Goal: Task Accomplishment & Management: Use online tool/utility

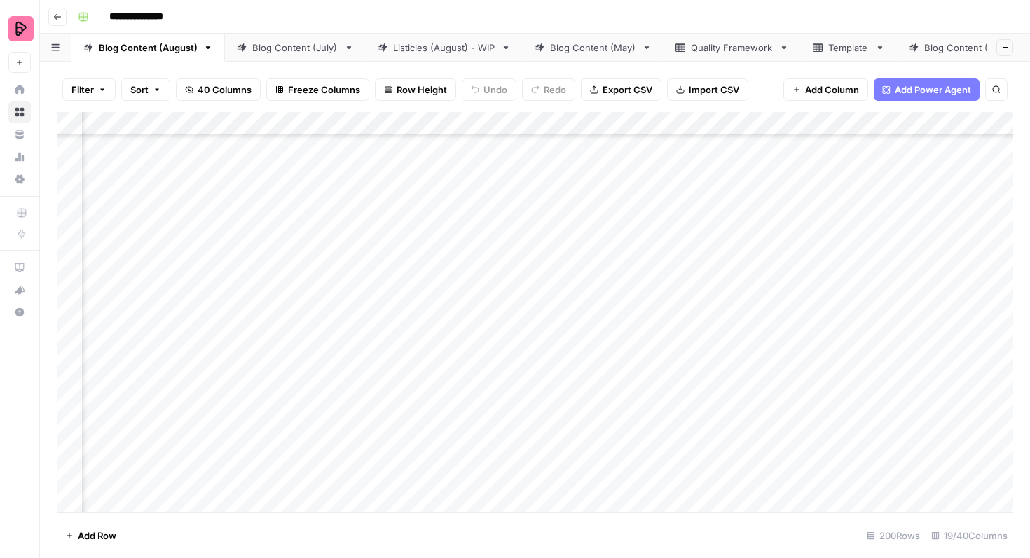
scroll to position [1372, 1232]
click at [706, 195] on div "Add Column" at bounding box center [535, 312] width 956 height 401
click at [705, 235] on div "Add Column" at bounding box center [535, 312] width 956 height 401
click at [704, 270] on div "Add Column" at bounding box center [535, 312] width 956 height 401
click at [703, 303] on div "Add Column" at bounding box center [535, 312] width 956 height 401
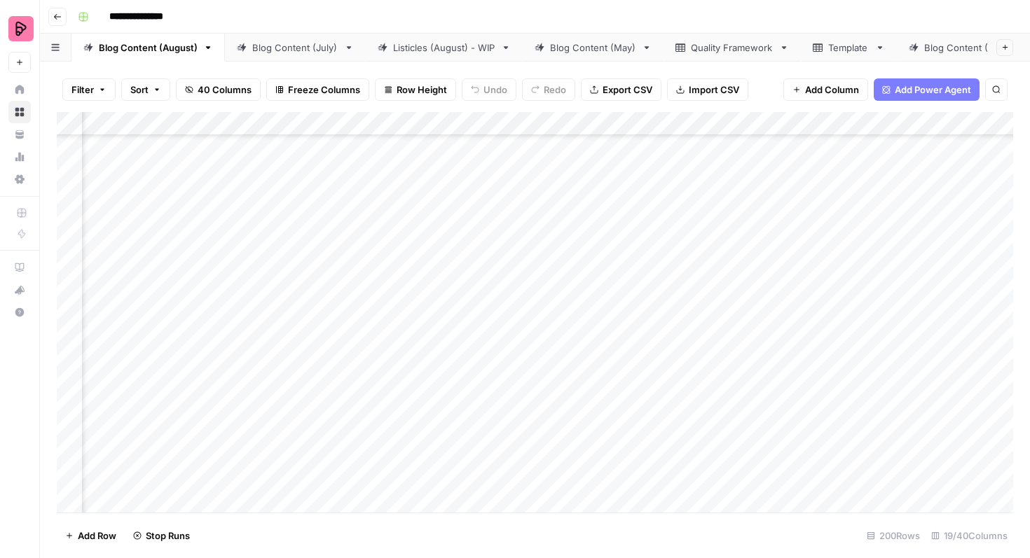
click at [704, 340] on div "Add Column" at bounding box center [535, 312] width 956 height 401
click at [708, 377] on div "Add Column" at bounding box center [535, 312] width 956 height 401
click at [825, 284] on div "Add Column" at bounding box center [535, 312] width 956 height 401
click at [829, 321] on div "Add Column" at bounding box center [535, 312] width 956 height 401
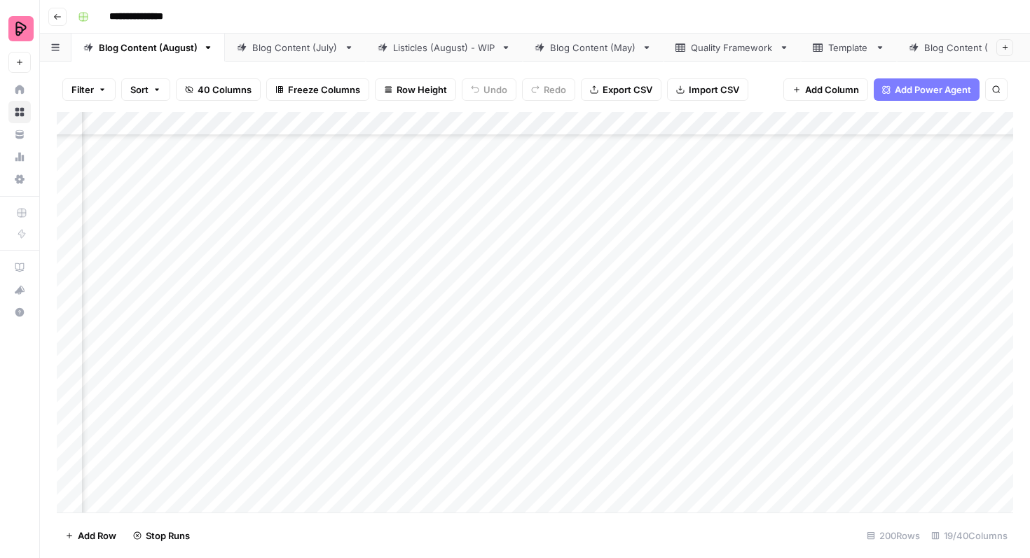
click at [820, 366] on div "Add Column" at bounding box center [535, 312] width 956 height 401
click at [607, 393] on div "Add Column" at bounding box center [535, 312] width 956 height 401
click at [708, 207] on div "Add Column" at bounding box center [535, 312] width 956 height 401
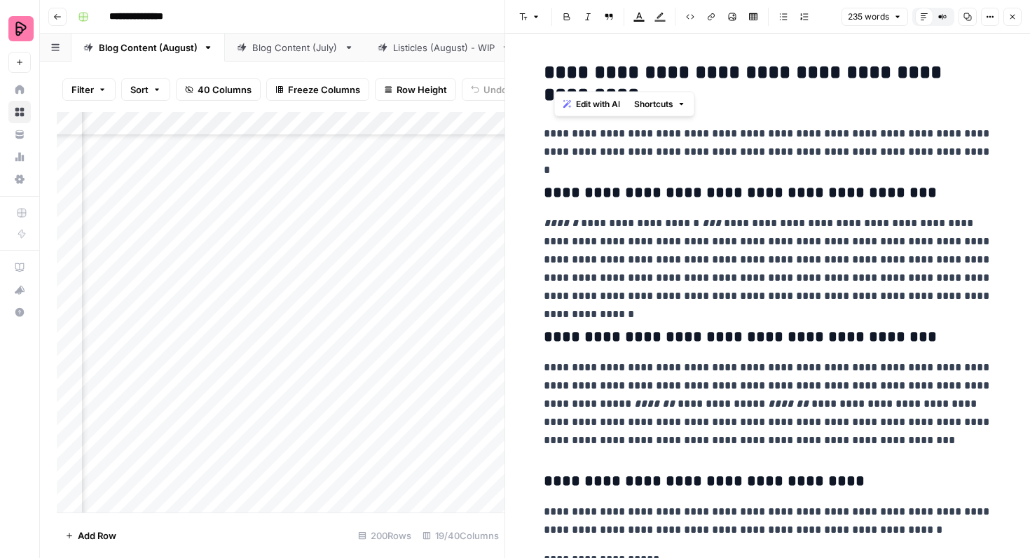
drag, startPoint x: 780, startPoint y: 75, endPoint x: 553, endPoint y: 76, distance: 226.3
click at [553, 76] on h2 "**********" at bounding box center [768, 84] width 448 height 45
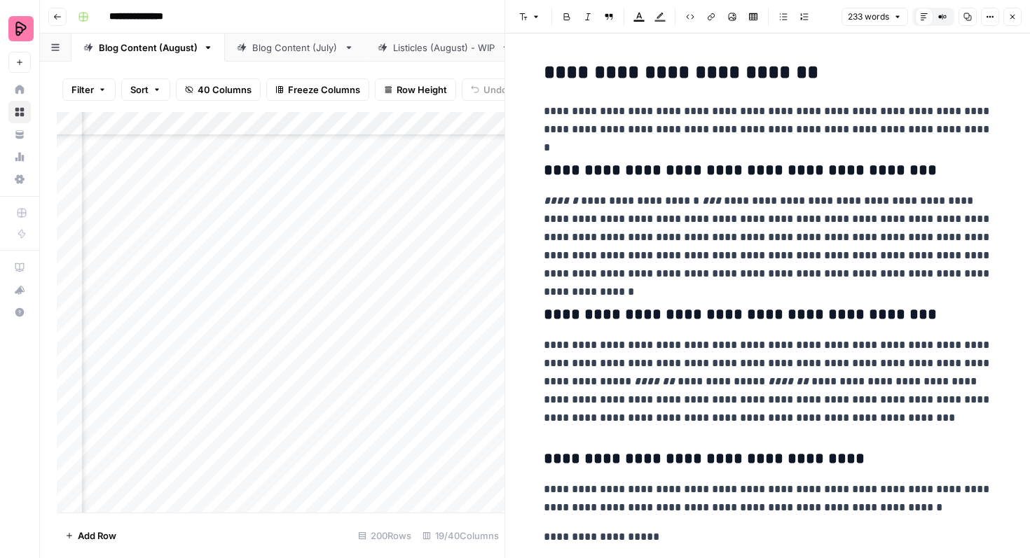
click at [1011, 19] on icon "button" at bounding box center [1012, 17] width 8 height 8
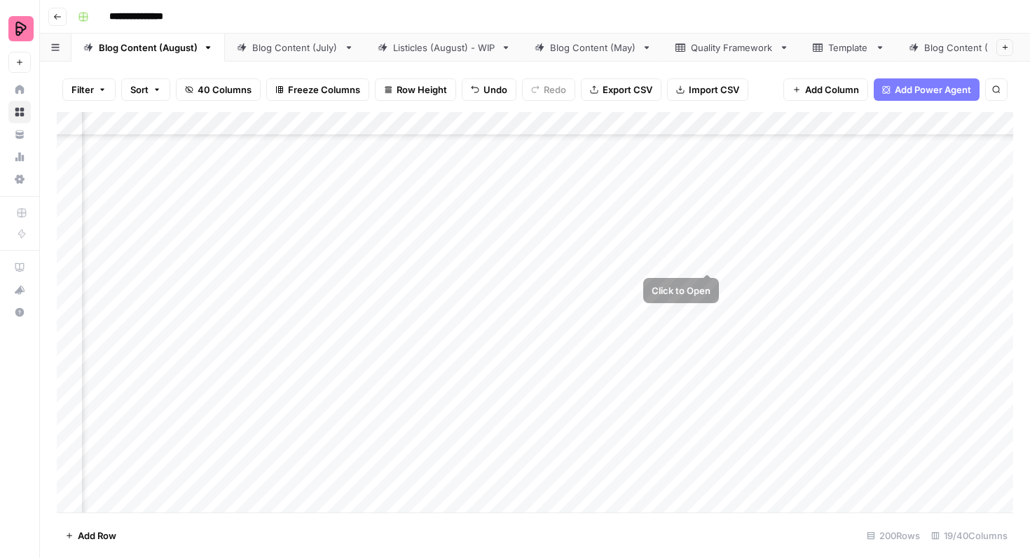
click at [705, 247] on div "Add Column" at bounding box center [535, 312] width 956 height 401
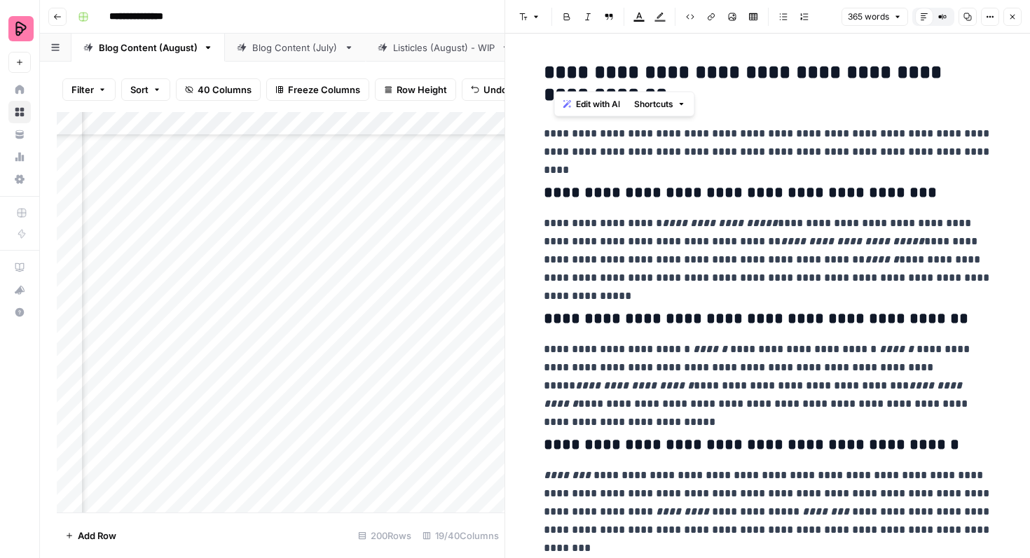
drag, startPoint x: 781, startPoint y: 74, endPoint x: 556, endPoint y: 75, distance: 224.9
click at [556, 75] on h2 "**********" at bounding box center [768, 84] width 448 height 45
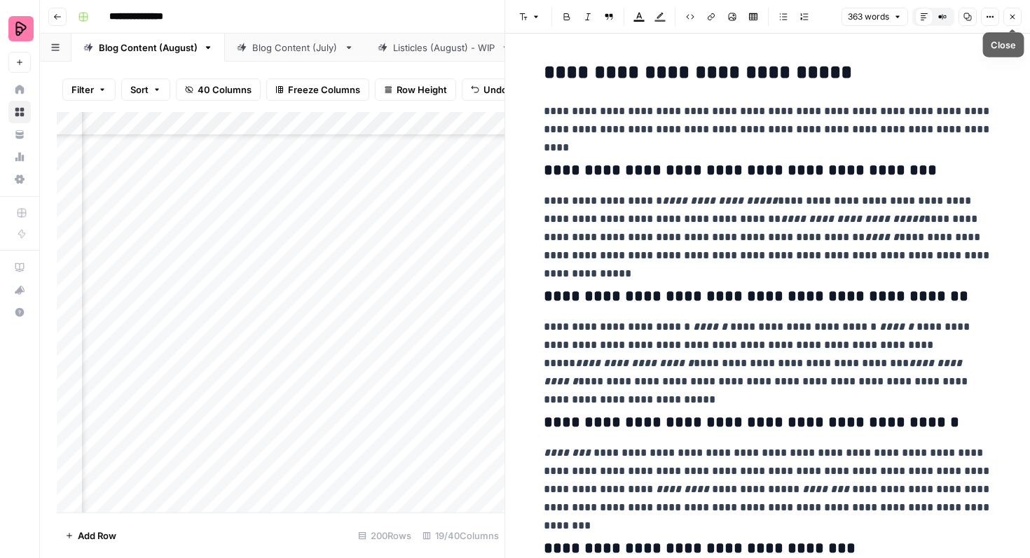
click at [1014, 15] on icon "button" at bounding box center [1012, 17] width 5 height 5
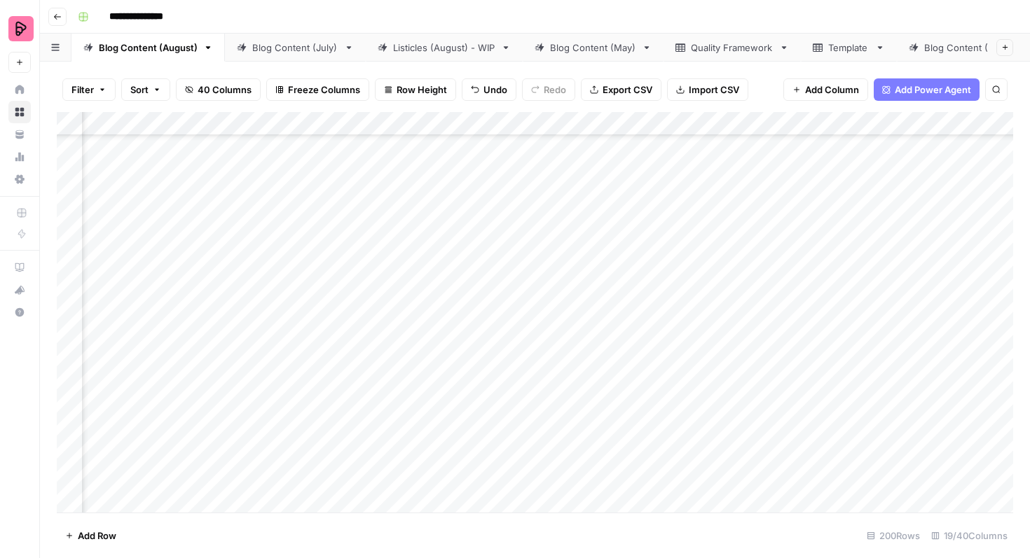
click at [707, 278] on div "Add Column" at bounding box center [535, 312] width 956 height 401
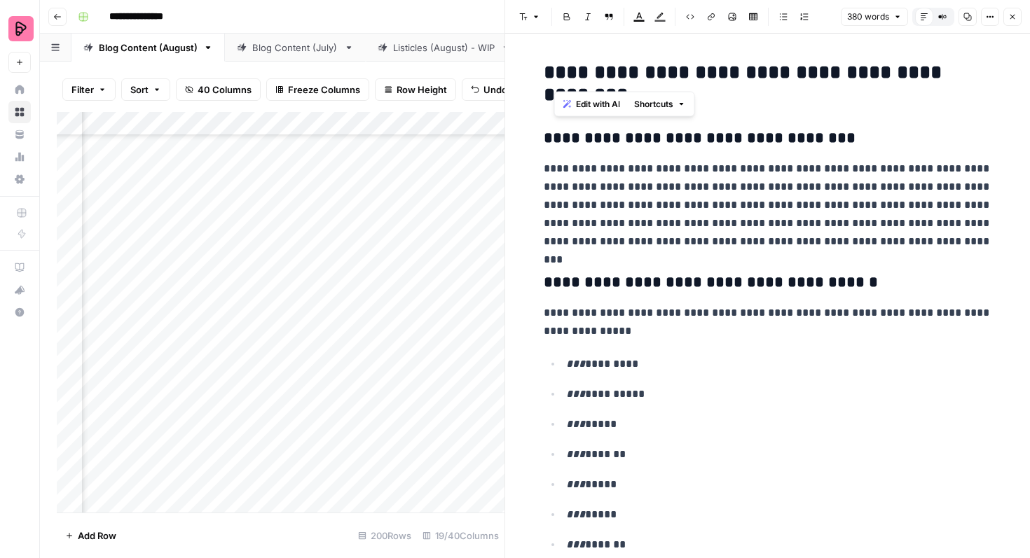
drag, startPoint x: 779, startPoint y: 73, endPoint x: 557, endPoint y: 72, distance: 222.1
click at [556, 72] on h2 "**********" at bounding box center [768, 84] width 448 height 45
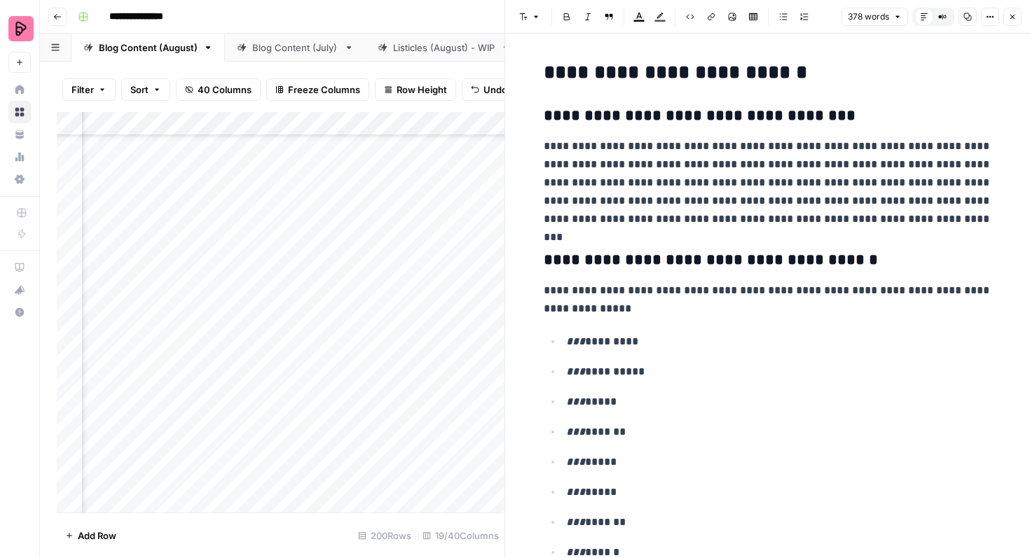
click at [1010, 15] on icon "button" at bounding box center [1012, 17] width 8 height 8
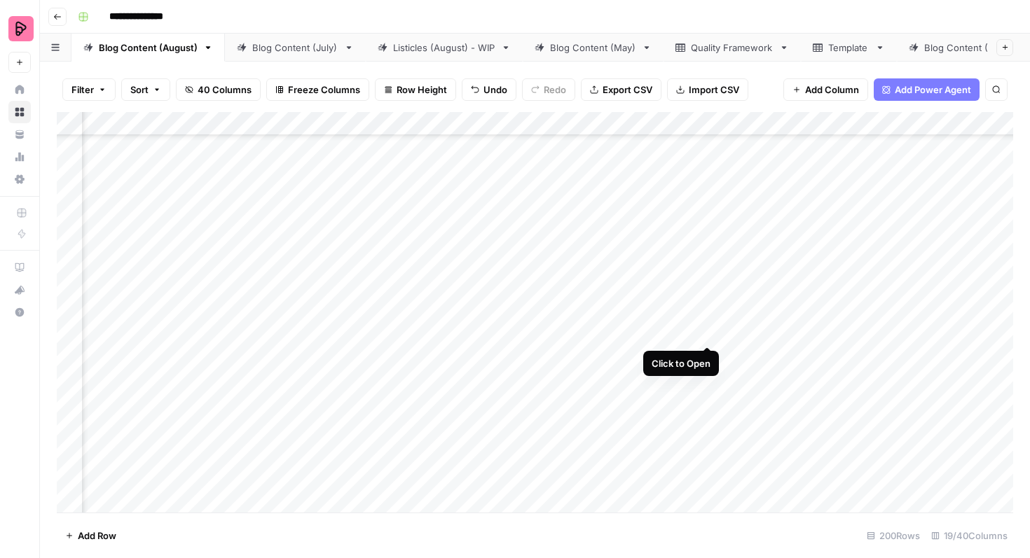
click at [706, 320] on div "Add Column" at bounding box center [535, 312] width 956 height 401
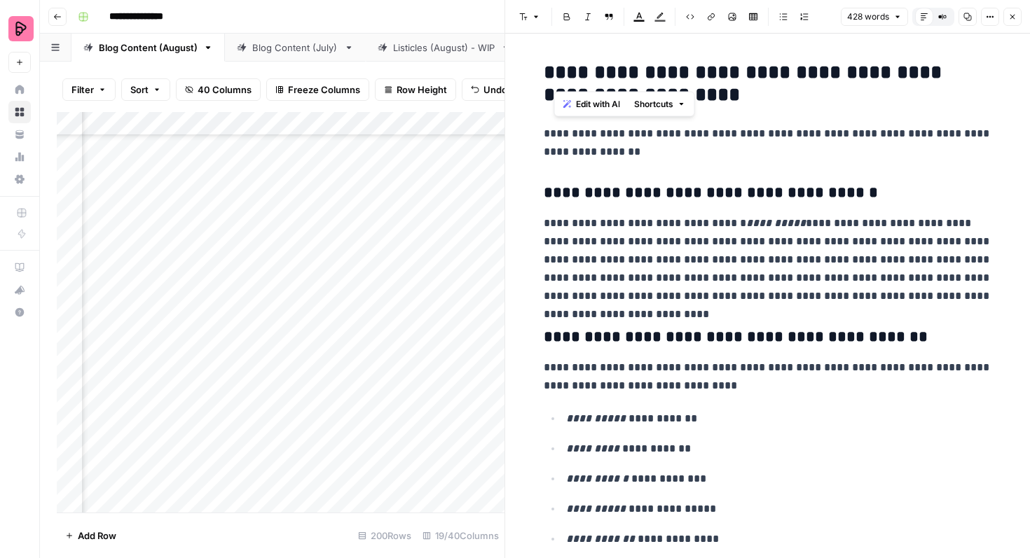
drag, startPoint x: 783, startPoint y: 76, endPoint x: 553, endPoint y: 76, distance: 230.5
click at [553, 76] on h2 "**********" at bounding box center [768, 84] width 448 height 45
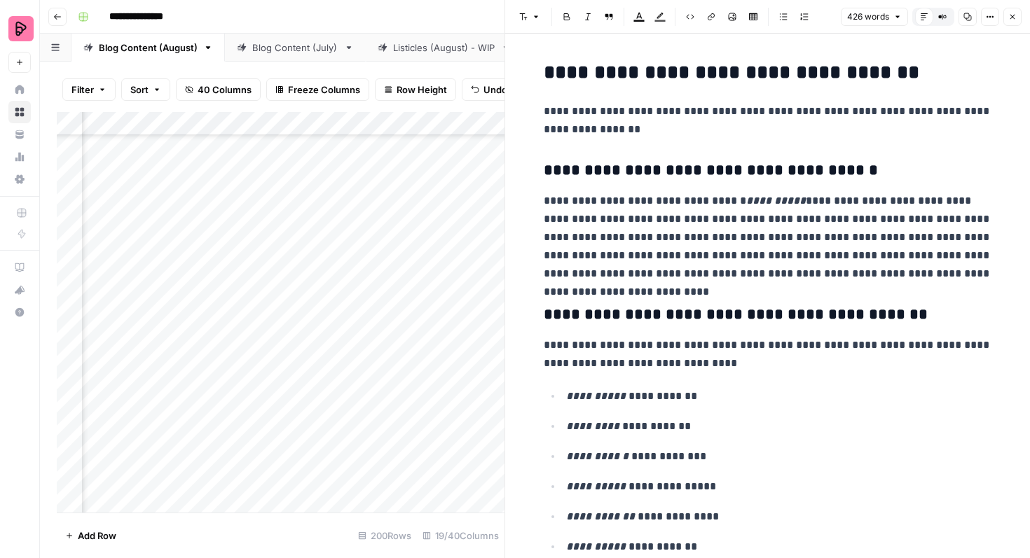
click at [1008, 20] on icon "button" at bounding box center [1012, 17] width 8 height 8
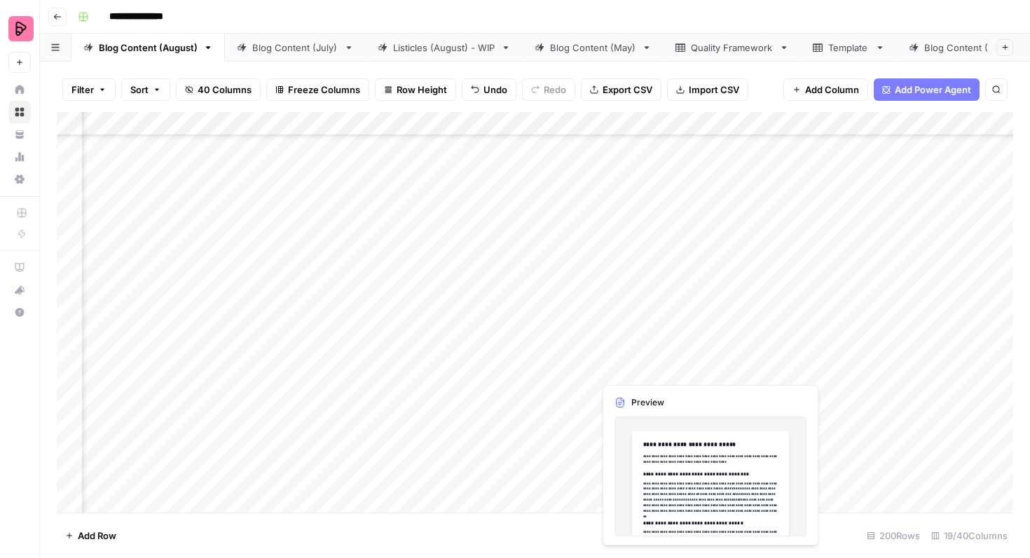
scroll to position [1501, 1435]
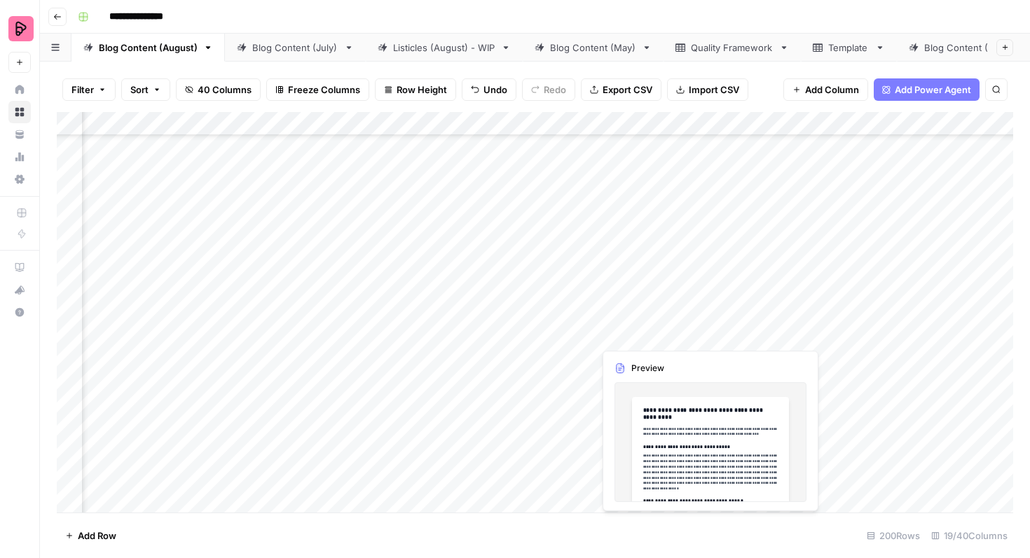
click at [709, 318] on div "Add Column" at bounding box center [535, 312] width 956 height 401
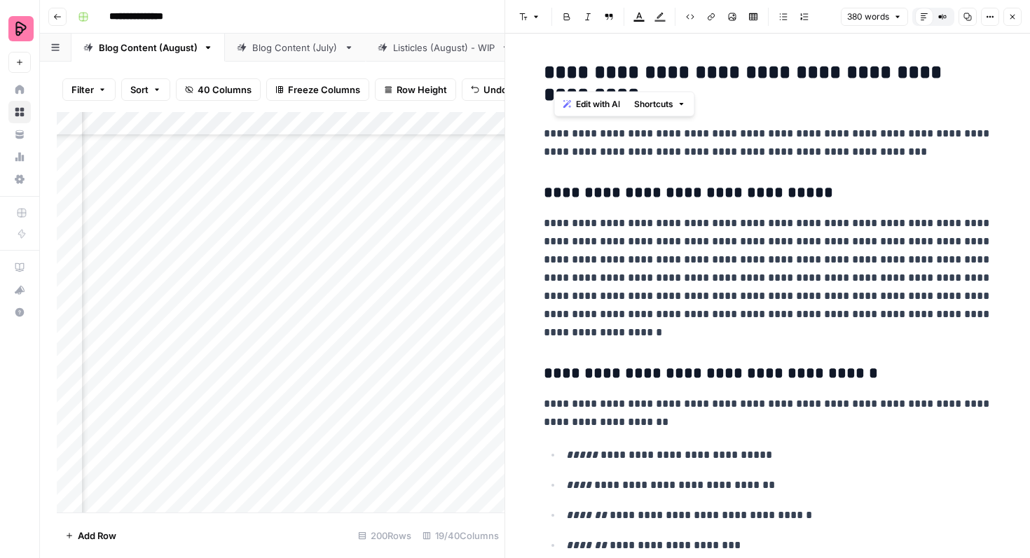
drag, startPoint x: 782, startPoint y: 70, endPoint x: 554, endPoint y: 70, distance: 227.7
click at [553, 71] on h2 "**********" at bounding box center [768, 84] width 448 height 45
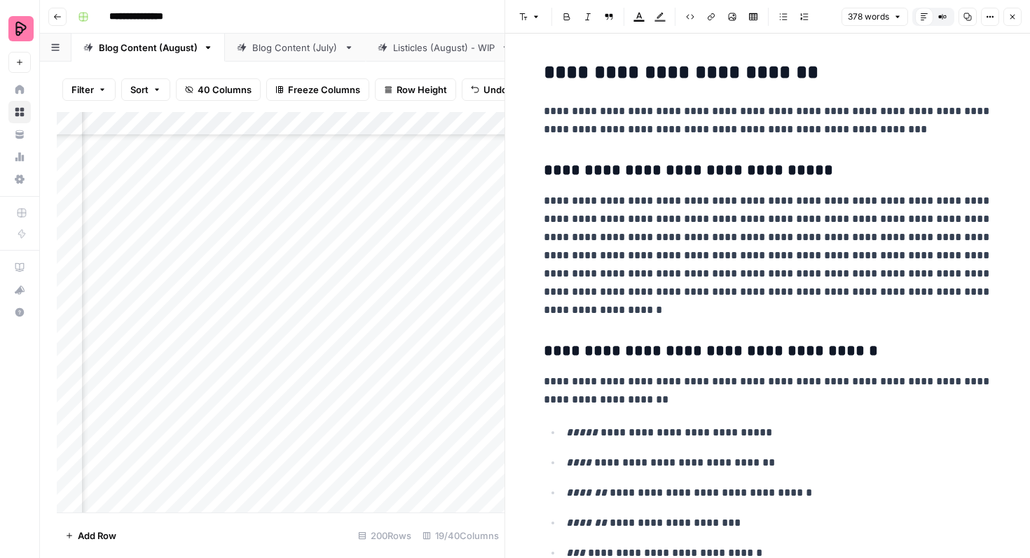
click at [1017, 18] on button "Close" at bounding box center [1012, 17] width 18 height 18
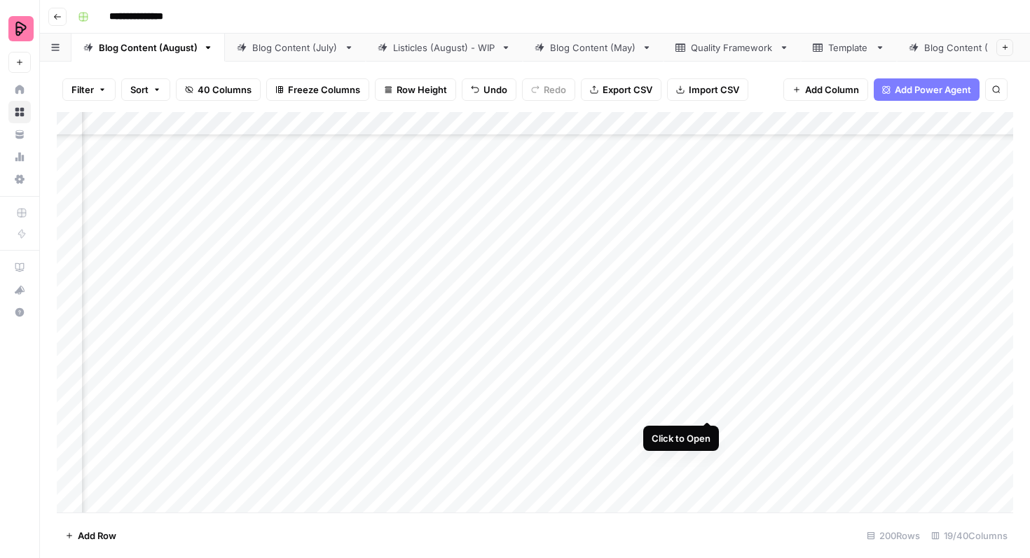
click at [702, 395] on div "Add Column" at bounding box center [535, 312] width 956 height 401
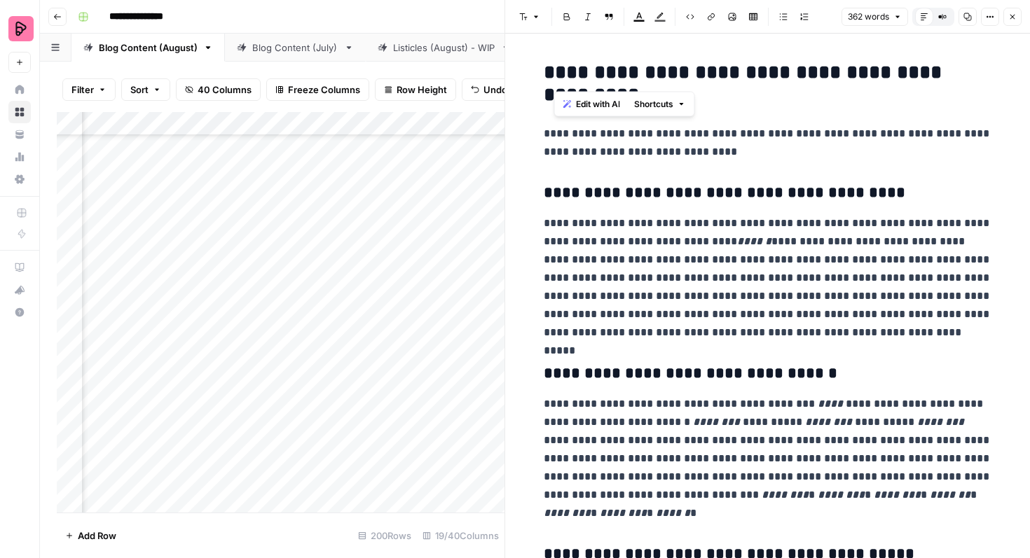
drag, startPoint x: 783, startPoint y: 76, endPoint x: 553, endPoint y: 76, distance: 230.5
click at [553, 76] on h2 "**********" at bounding box center [768, 84] width 448 height 45
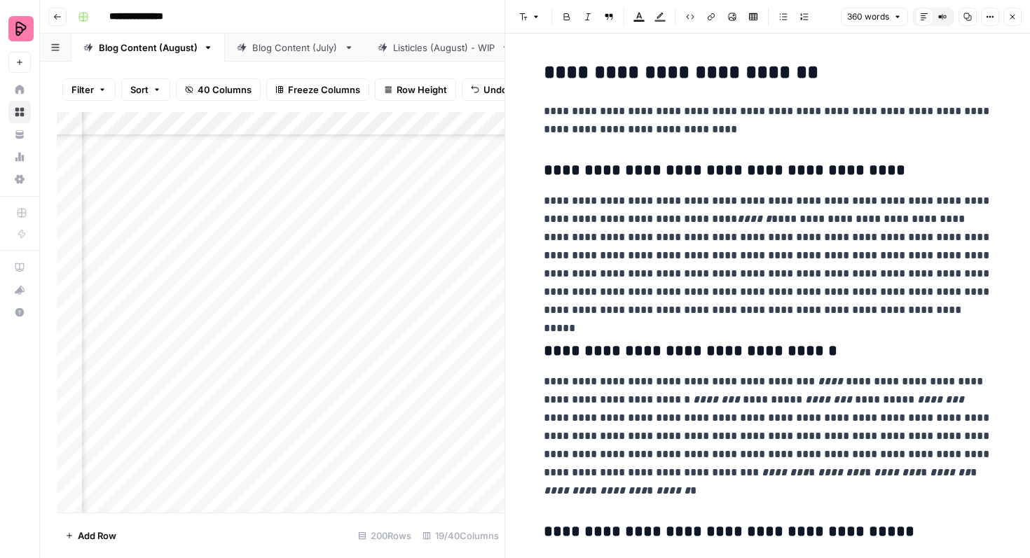
click at [1010, 17] on icon "button" at bounding box center [1012, 17] width 8 height 8
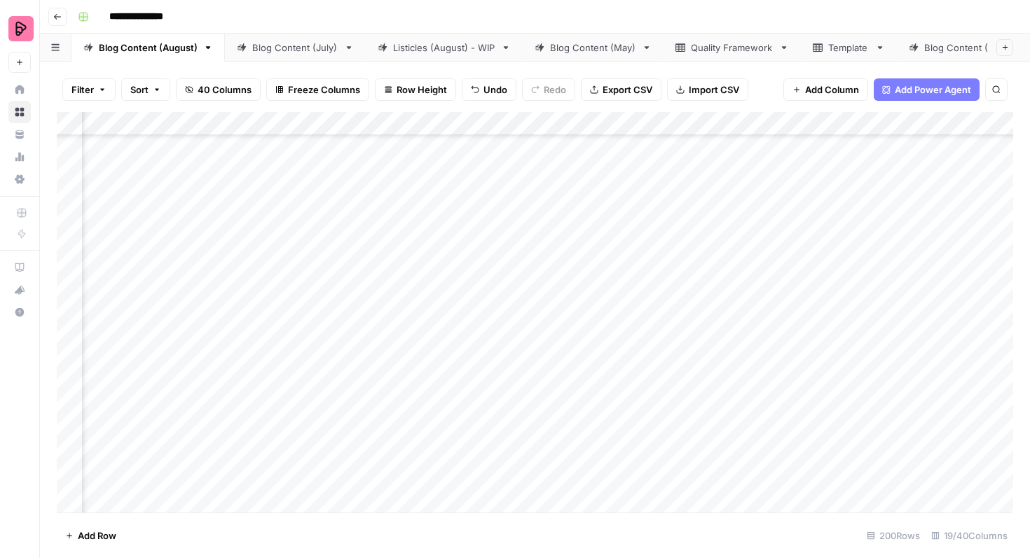
scroll to position [1235, 201]
click at [73, 229] on div "Add Column" at bounding box center [535, 312] width 956 height 401
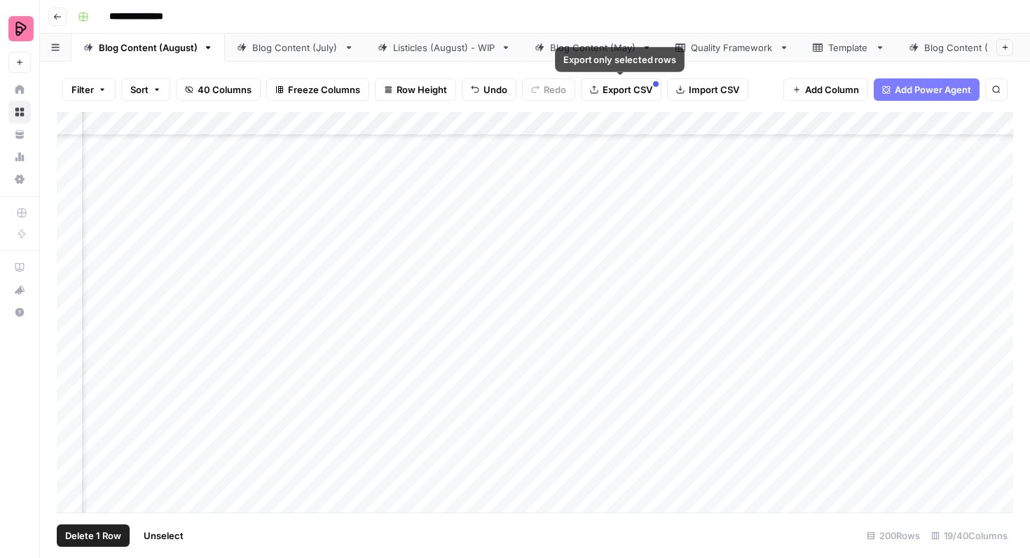
click at [623, 89] on span "Export CSV" at bounding box center [627, 90] width 50 height 14
click at [72, 338] on div "Add Column" at bounding box center [535, 312] width 956 height 401
click at [628, 83] on span "Export CSV" at bounding box center [627, 90] width 50 height 14
click at [67, 336] on div "Add Column" at bounding box center [535, 312] width 956 height 401
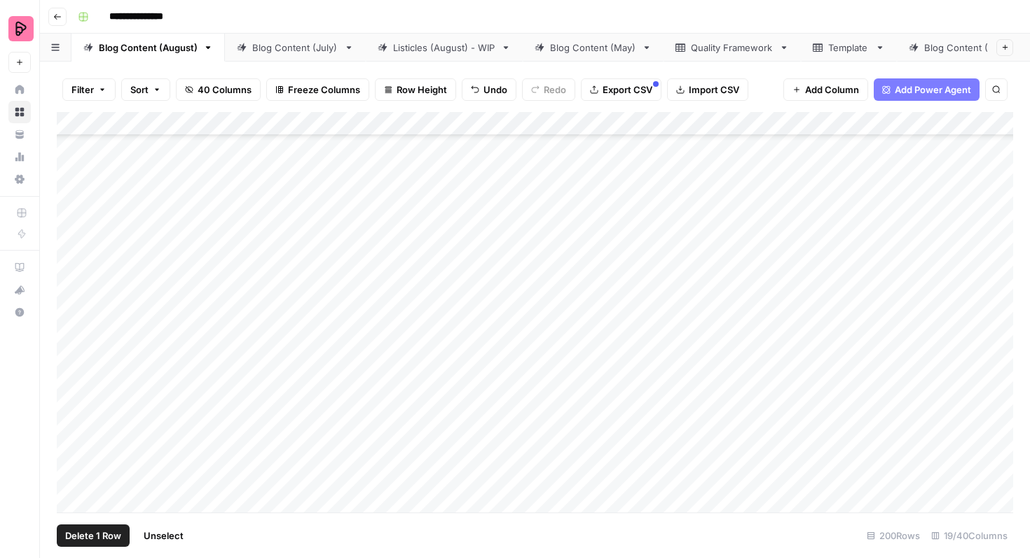
click at [74, 229] on div "Add Column" at bounding box center [535, 312] width 956 height 401
click at [71, 207] on div "Add Column" at bounding box center [535, 312] width 956 height 401
click at [71, 246] on div "Add Column" at bounding box center [535, 312] width 956 height 401
click at [71, 279] on div "Add Column" at bounding box center [535, 312] width 956 height 401
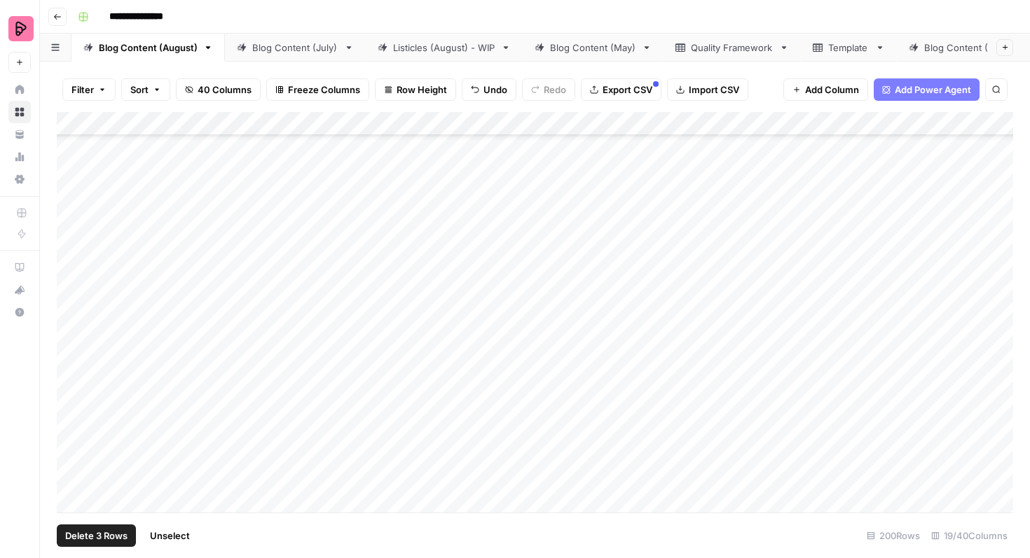
click at [71, 319] on div "Add Column" at bounding box center [535, 312] width 956 height 401
click at [71, 352] on div "Add Column" at bounding box center [535, 312] width 956 height 401
click at [67, 390] on div "Add Column" at bounding box center [535, 312] width 956 height 401
click at [67, 417] on div "Add Column" at bounding box center [535, 312] width 956 height 401
click at [71, 422] on div "Add Column" at bounding box center [535, 312] width 956 height 401
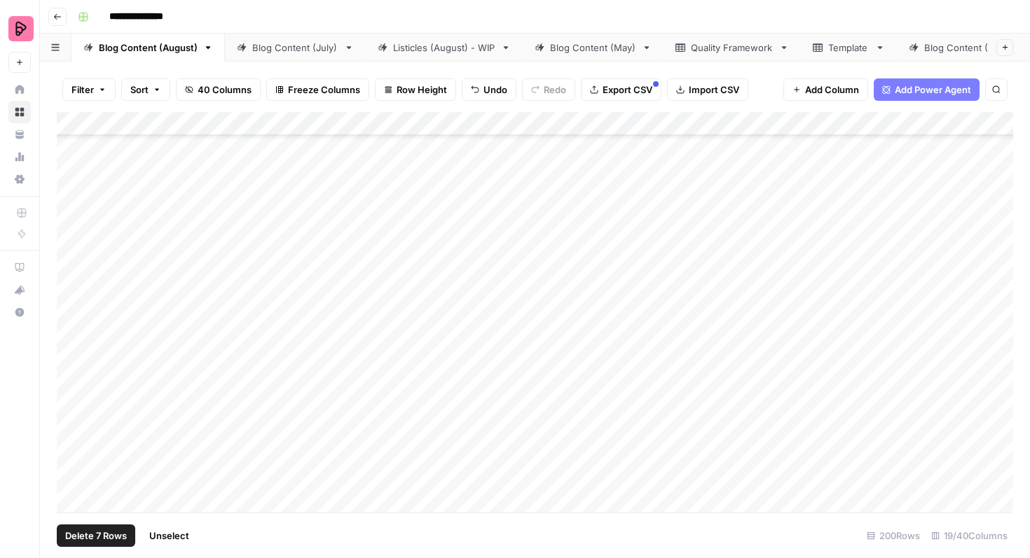
click at [71, 460] on div "Add Column" at bounding box center [535, 312] width 956 height 401
click at [74, 387] on div "Add Column" at bounding box center [535, 312] width 956 height 401
click at [74, 422] on div "Add Column" at bounding box center [535, 312] width 956 height 401
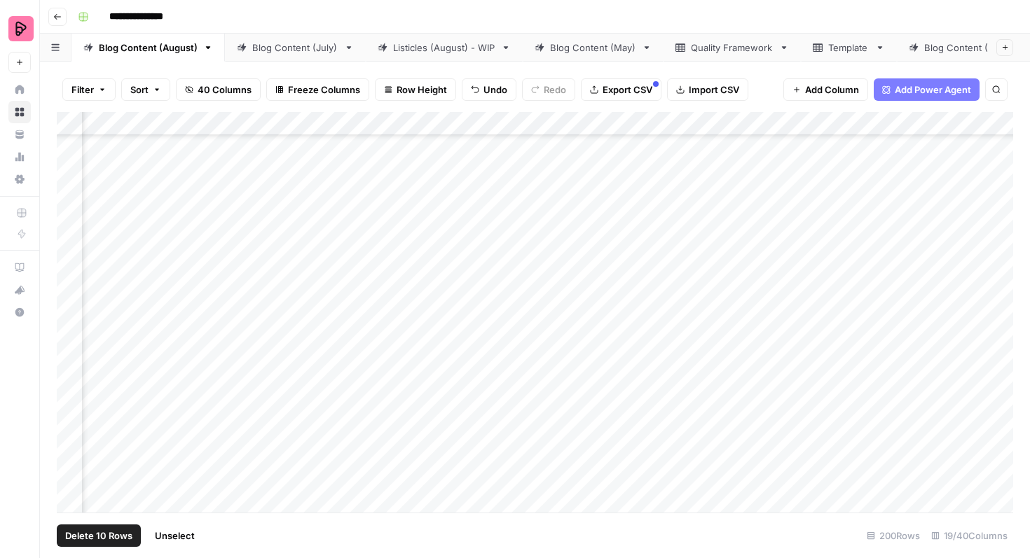
click at [618, 88] on span "Export CSV" at bounding box center [627, 90] width 50 height 14
click at [650, 345] on div "Add Column" at bounding box center [535, 312] width 956 height 401
click at [665, 345] on div "Add Column" at bounding box center [535, 312] width 956 height 401
click at [658, 319] on div "Add Column" at bounding box center [535, 312] width 956 height 401
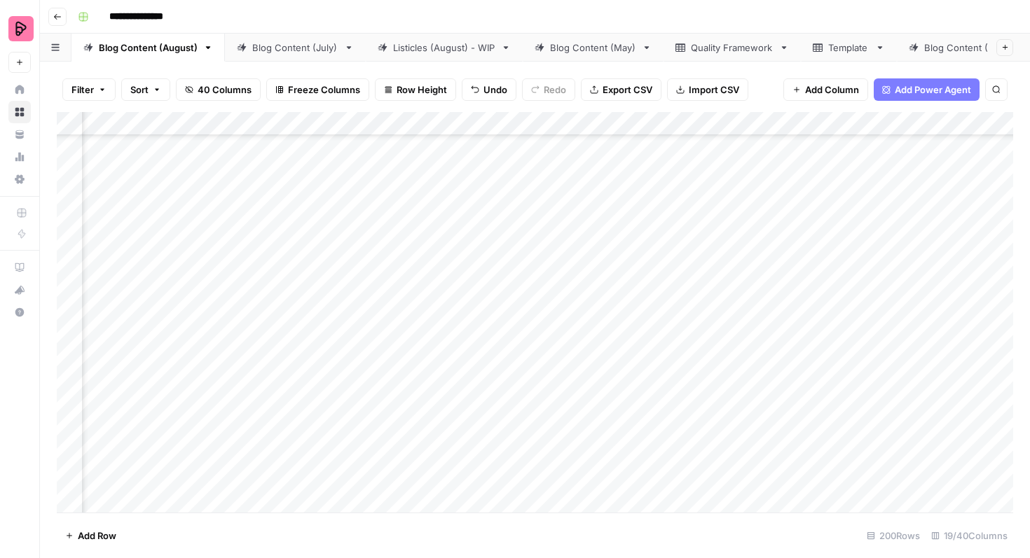
click at [412, 349] on div "Add Column" at bounding box center [535, 312] width 956 height 401
click at [408, 363] on div "Add Column" at bounding box center [535, 312] width 956 height 401
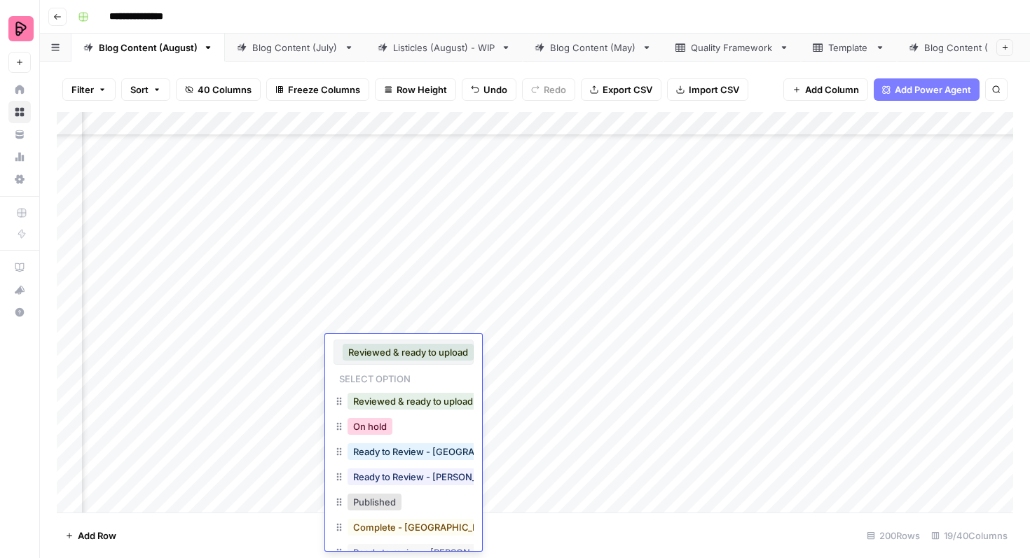
click at [379, 427] on button "On hold" at bounding box center [369, 426] width 45 height 17
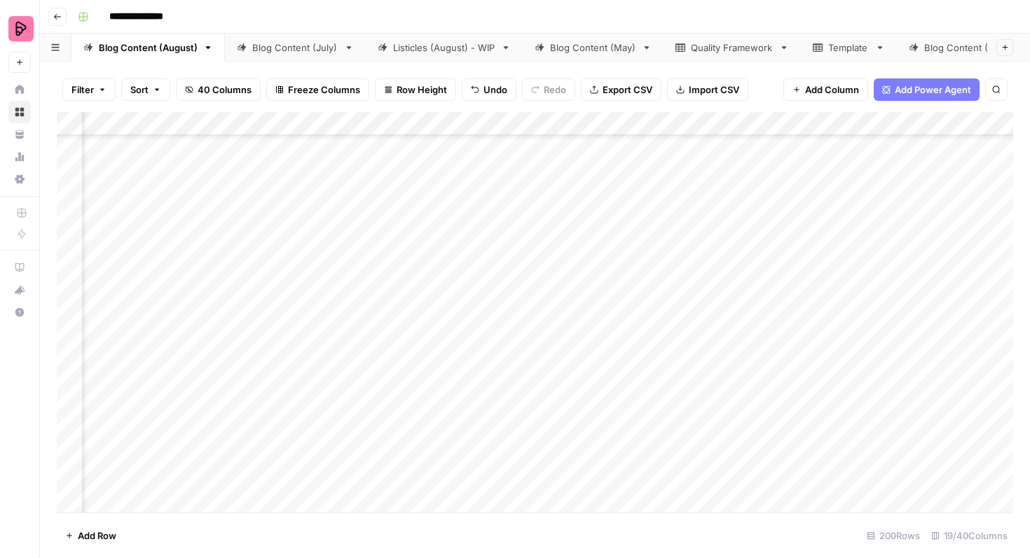
scroll to position [1467, 613]
click at [399, 399] on div "Add Column" at bounding box center [535, 312] width 956 height 401
click at [402, 401] on div "Add Column" at bounding box center [535, 312] width 956 height 401
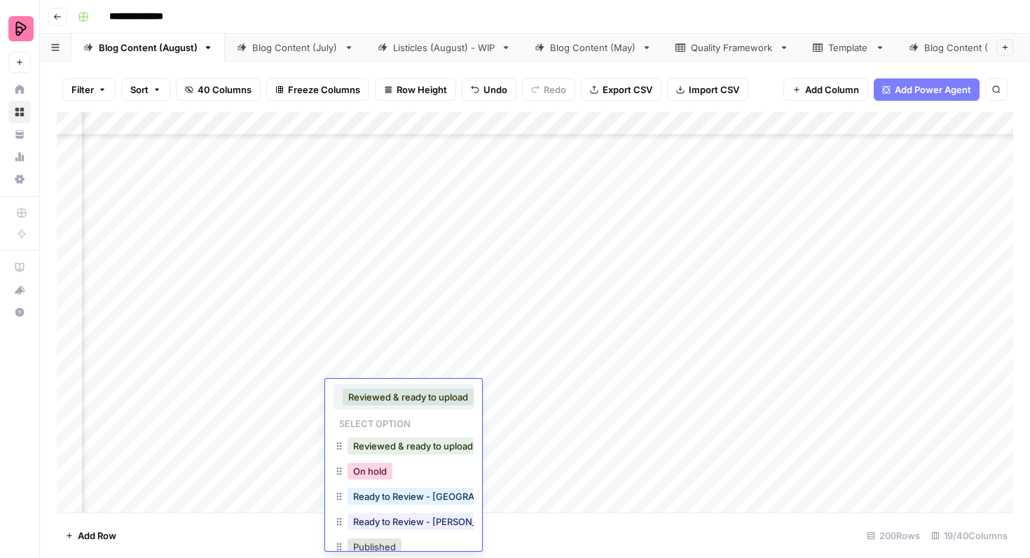
click at [375, 473] on button "On hold" at bounding box center [369, 471] width 45 height 17
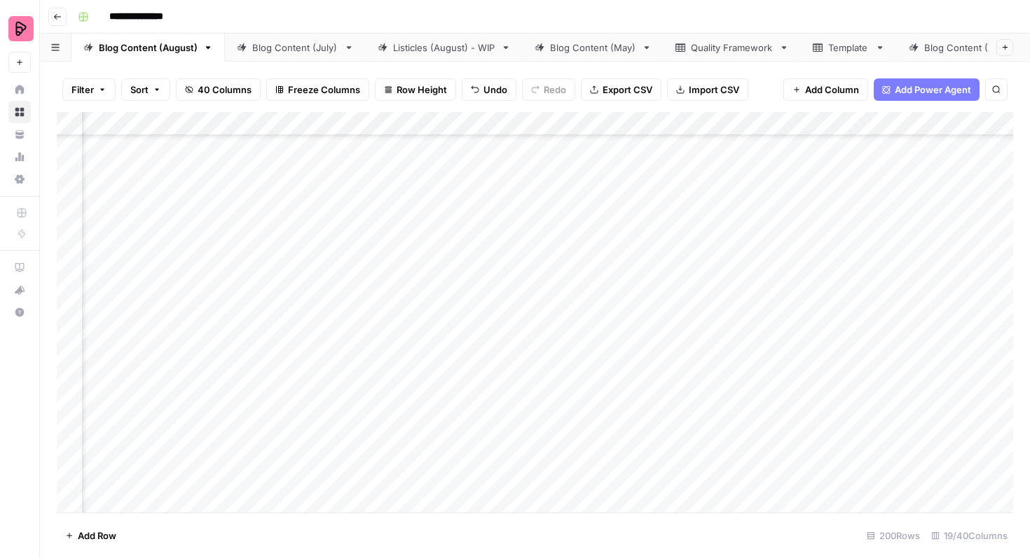
click at [457, 329] on div "Add Column" at bounding box center [535, 312] width 956 height 401
click at [454, 329] on div "Add Column" at bounding box center [535, 312] width 956 height 401
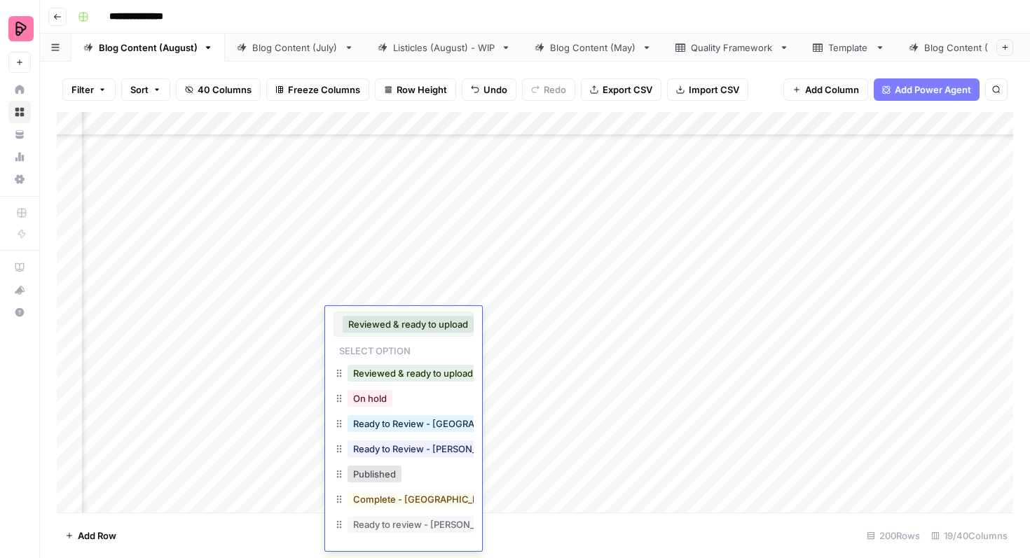
click at [392, 403] on div "On hold" at bounding box center [370, 399] width 50 height 20
click at [379, 394] on button "On hold" at bounding box center [369, 398] width 45 height 17
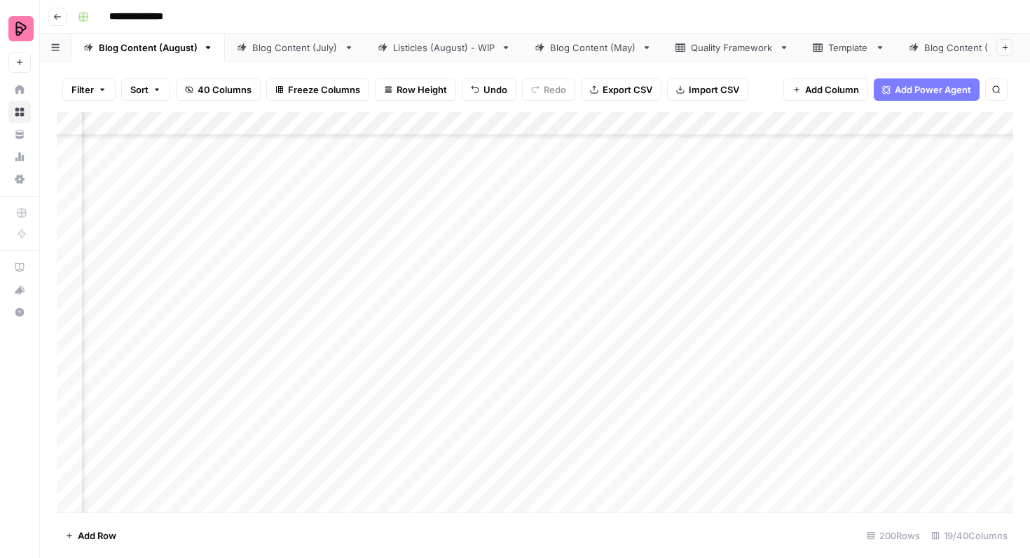
scroll to position [1373, 586]
click at [483, 200] on div "Add Column" at bounding box center [535, 312] width 956 height 401
click at [484, 202] on div "Add Column" at bounding box center [535, 312] width 956 height 401
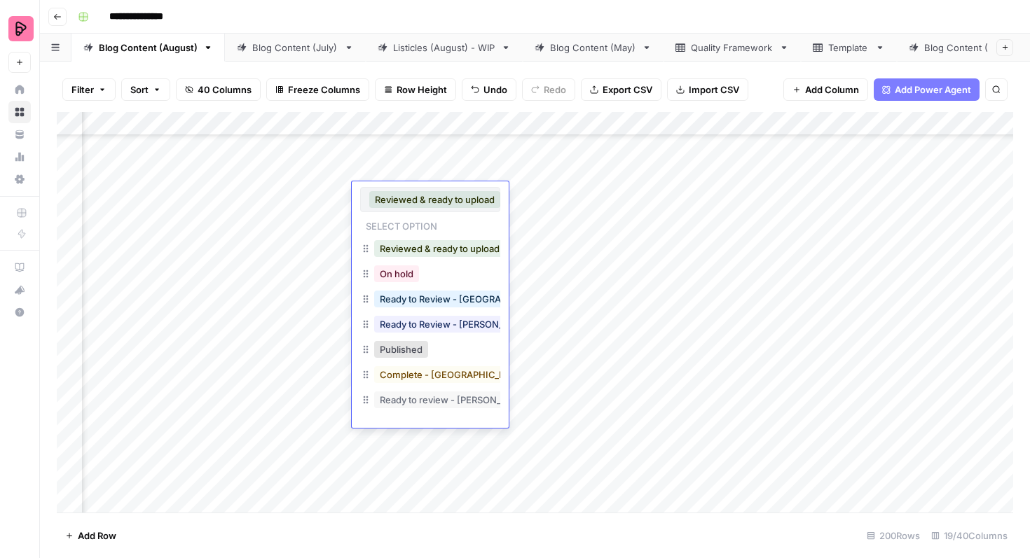
click at [411, 284] on div "On hold" at bounding box center [430, 275] width 140 height 25
click at [404, 277] on button "On hold" at bounding box center [396, 274] width 45 height 17
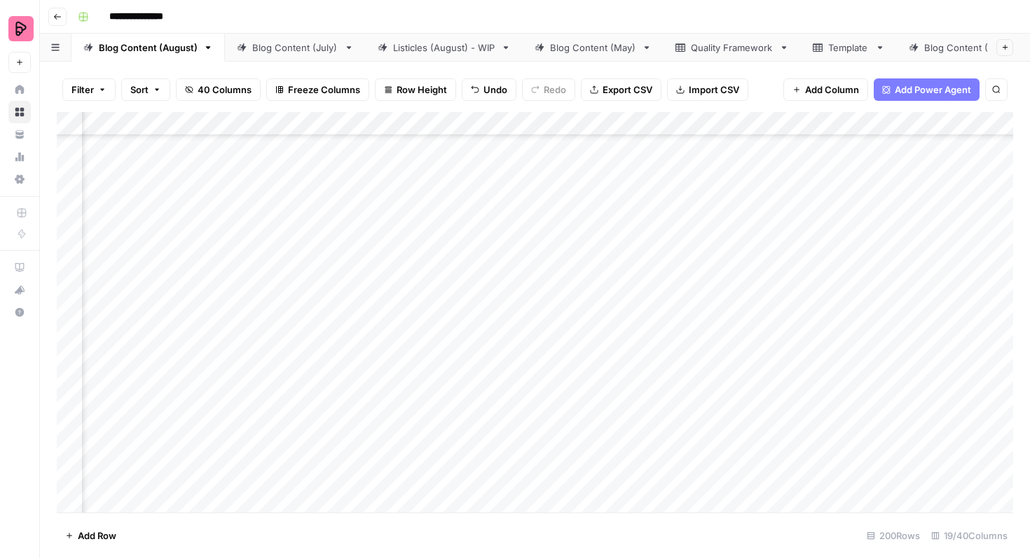
scroll to position [1498, 586]
click at [467, 401] on div "Add Column" at bounding box center [535, 312] width 956 height 401
click at [449, 399] on div "Add Column" at bounding box center [535, 312] width 956 height 401
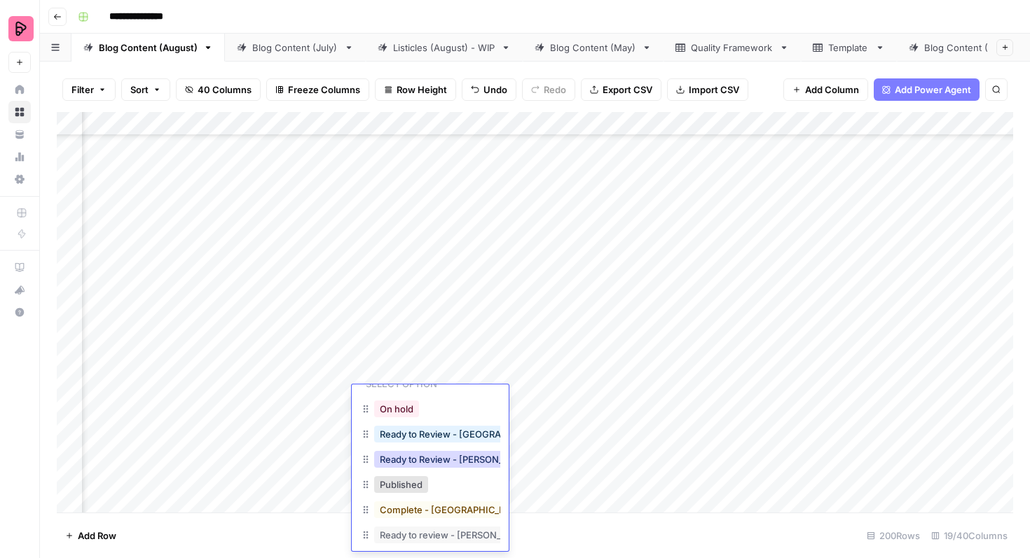
scroll to position [76, 0]
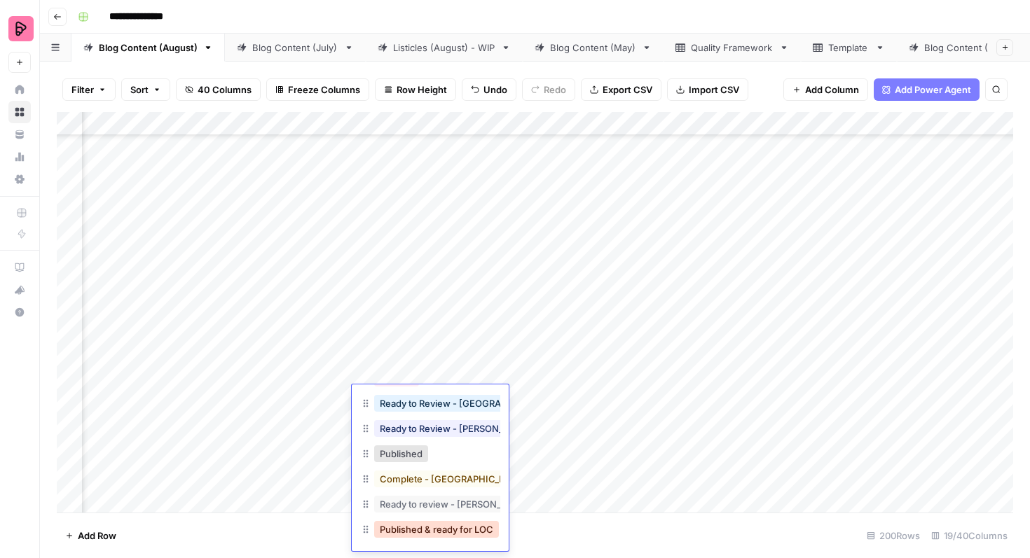
click at [432, 531] on button "Published & ready for LOC" at bounding box center [436, 529] width 125 height 17
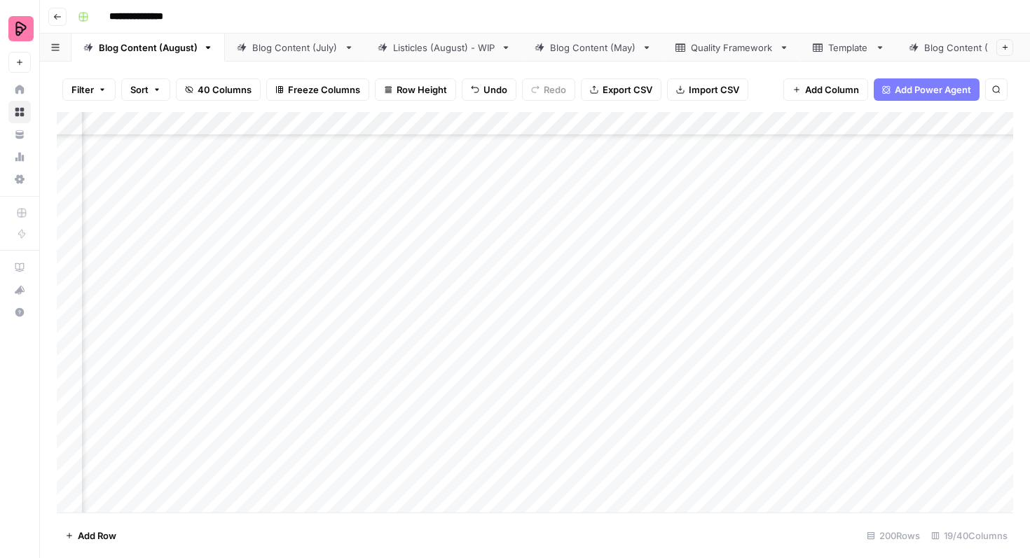
click at [448, 338] on div "Add Column" at bounding box center [535, 312] width 956 height 401
click at [439, 336] on div "Add Column" at bounding box center [535, 312] width 956 height 401
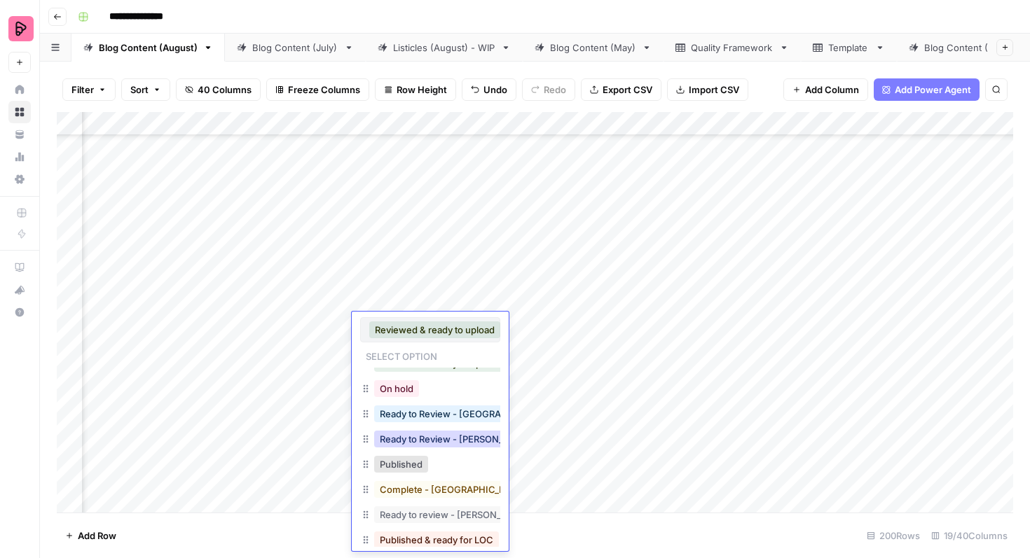
scroll to position [22, 0]
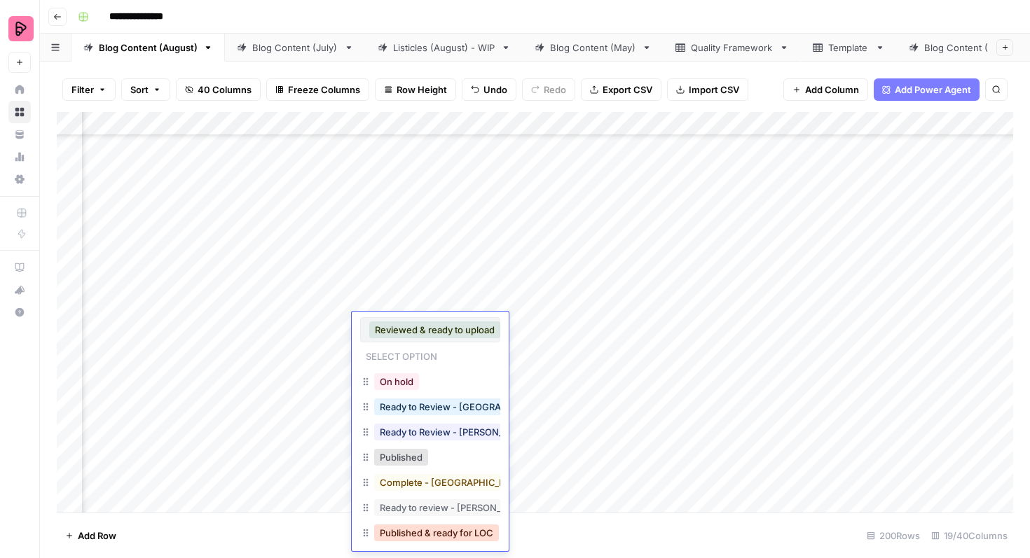
click at [427, 530] on button "Published & ready for LOC" at bounding box center [436, 533] width 125 height 17
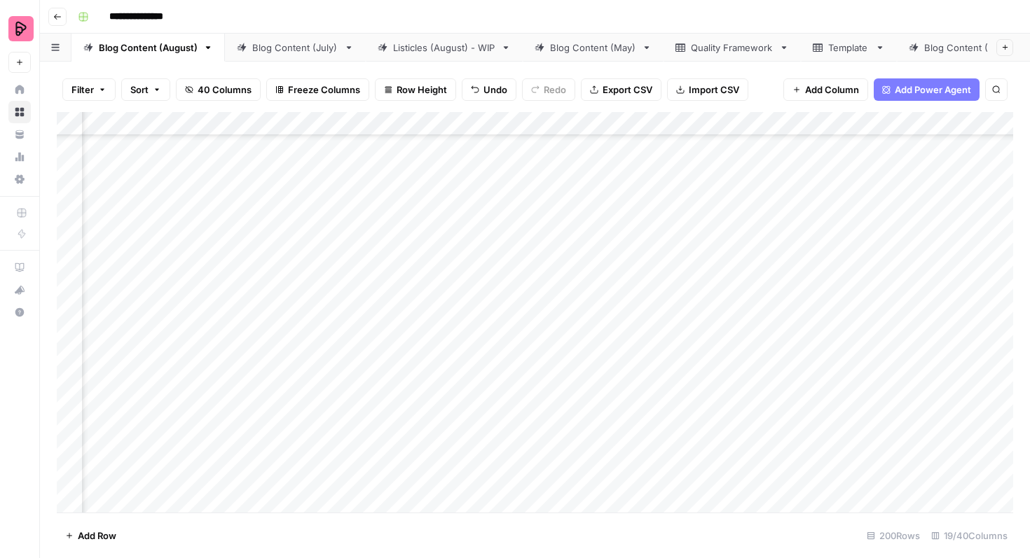
click at [438, 227] on div "Add Column" at bounding box center [535, 312] width 956 height 401
click at [449, 227] on div "Add Column" at bounding box center [535, 312] width 956 height 401
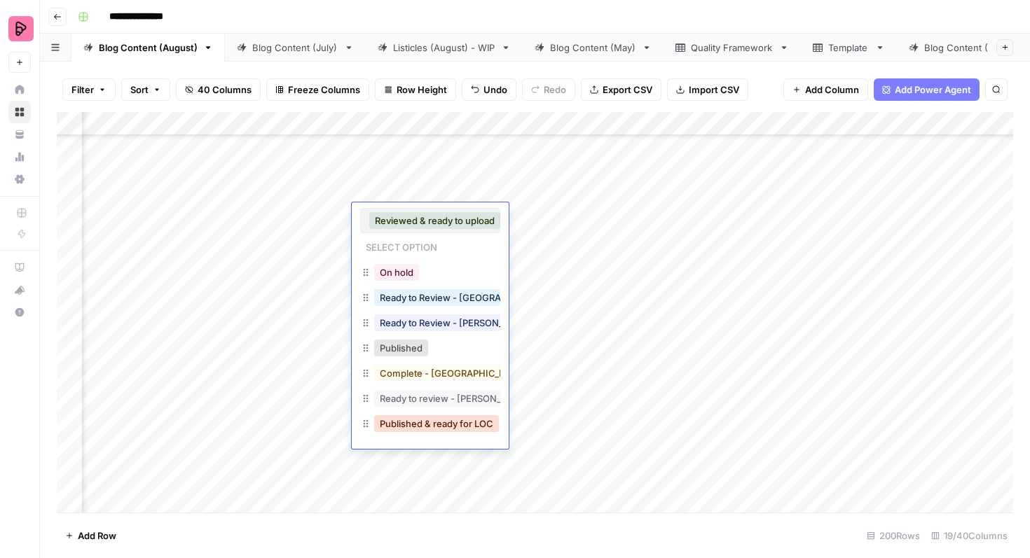
click at [434, 426] on button "Published & ready for LOC" at bounding box center [436, 423] width 125 height 17
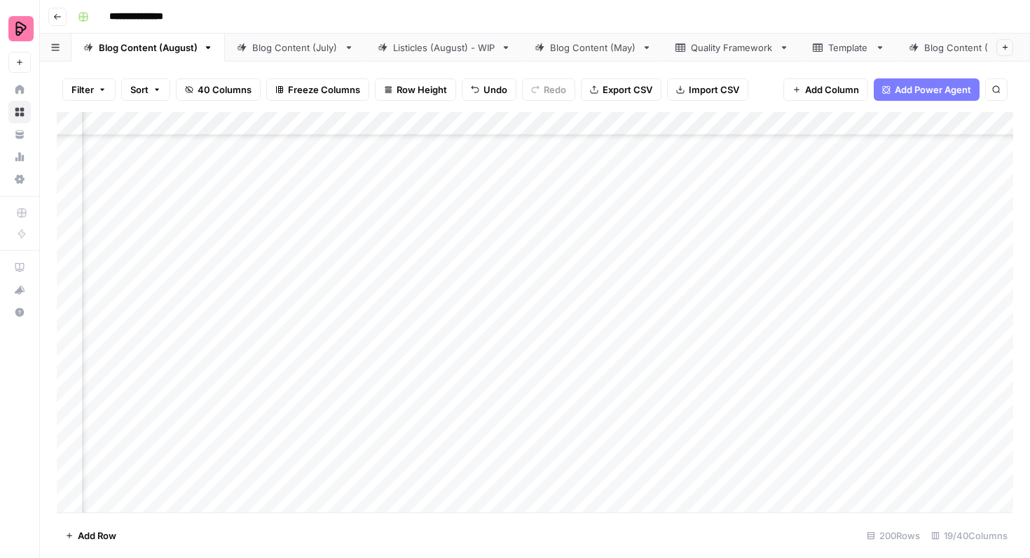
scroll to position [1424, 586]
click at [485, 248] on div "Add Column" at bounding box center [535, 312] width 956 height 401
click at [491, 251] on div "Add Column" at bounding box center [535, 312] width 956 height 401
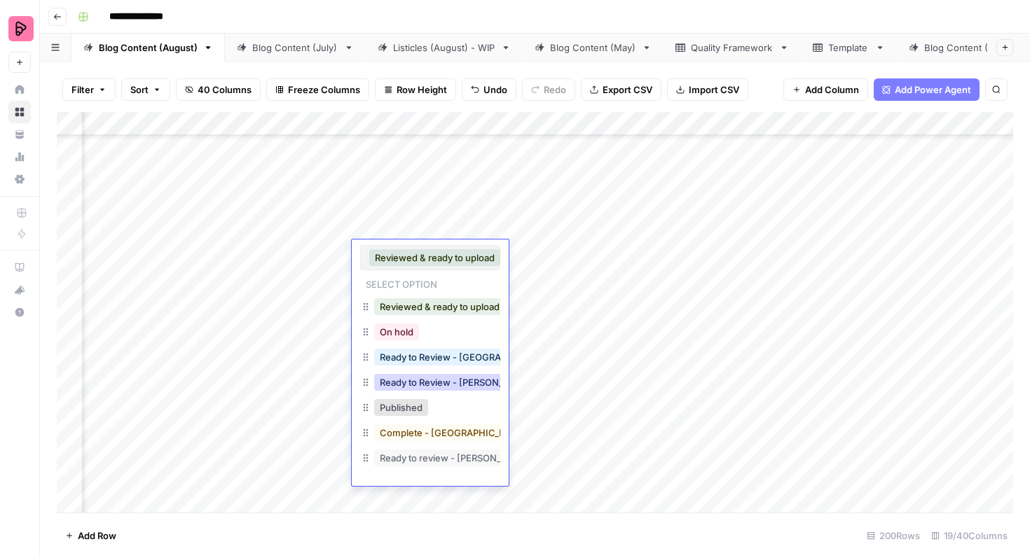
scroll to position [22, 0]
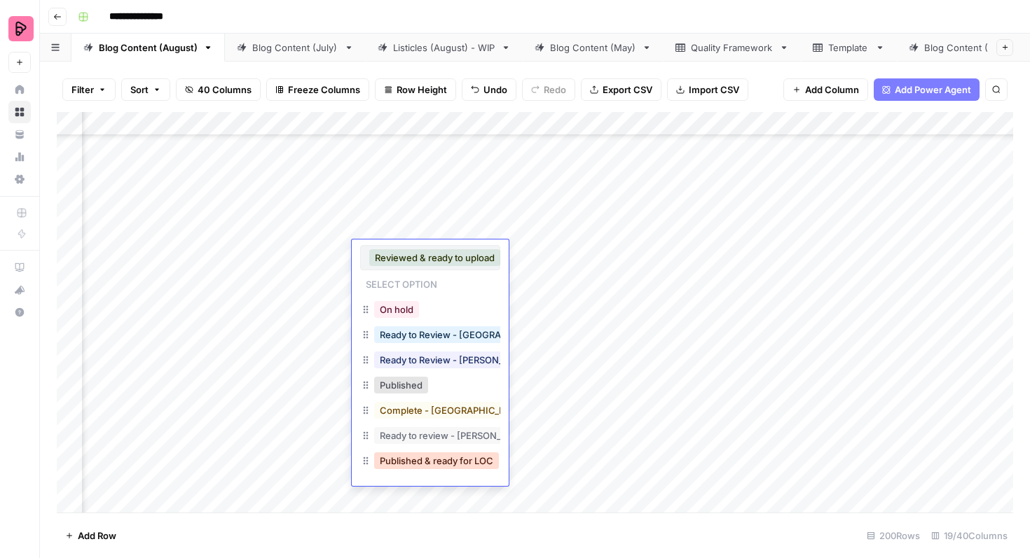
click at [439, 459] on button "Published & ready for LOC" at bounding box center [436, 461] width 125 height 17
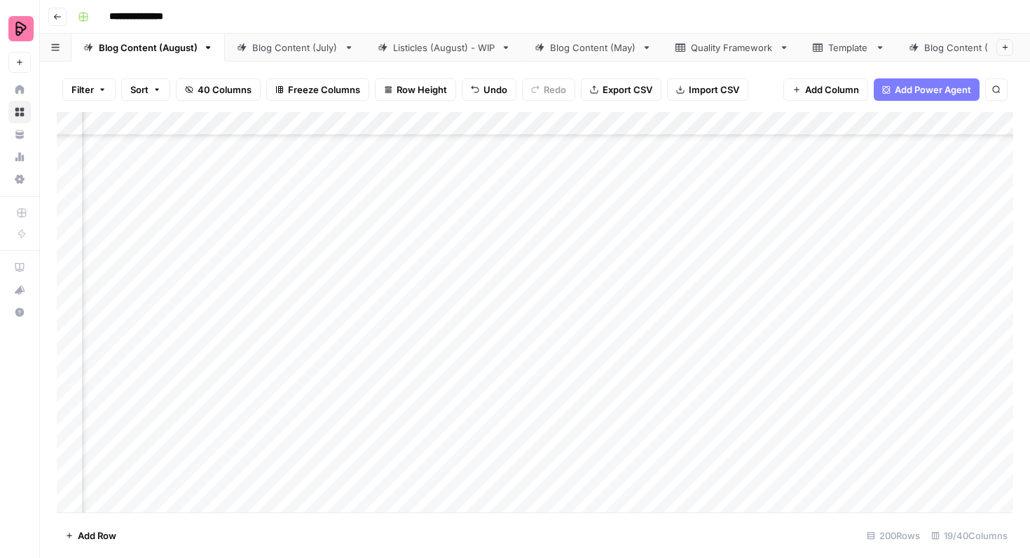
click at [489, 219] on div "Add Column" at bounding box center [535, 312] width 956 height 401
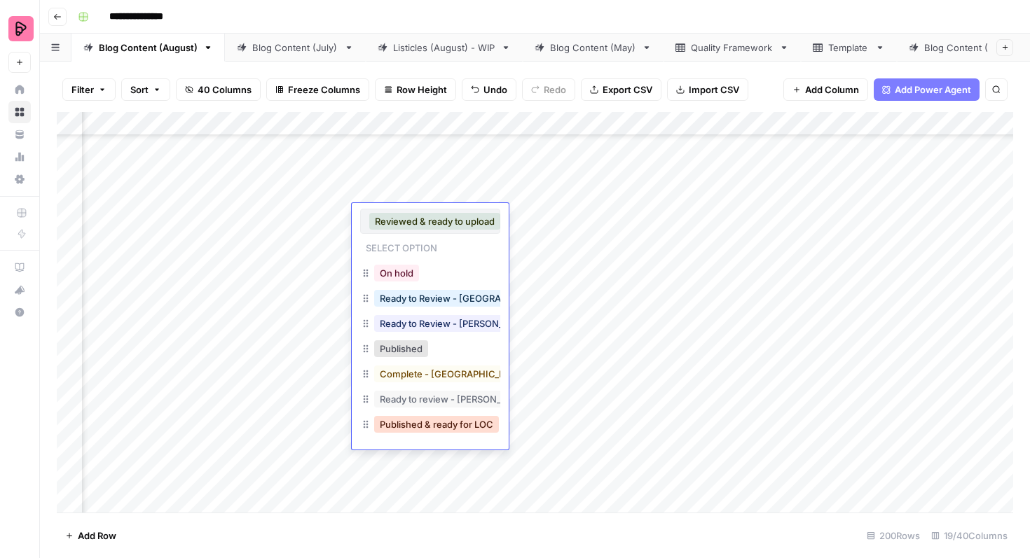
click at [427, 422] on button "Published & ready for LOC" at bounding box center [436, 424] width 125 height 17
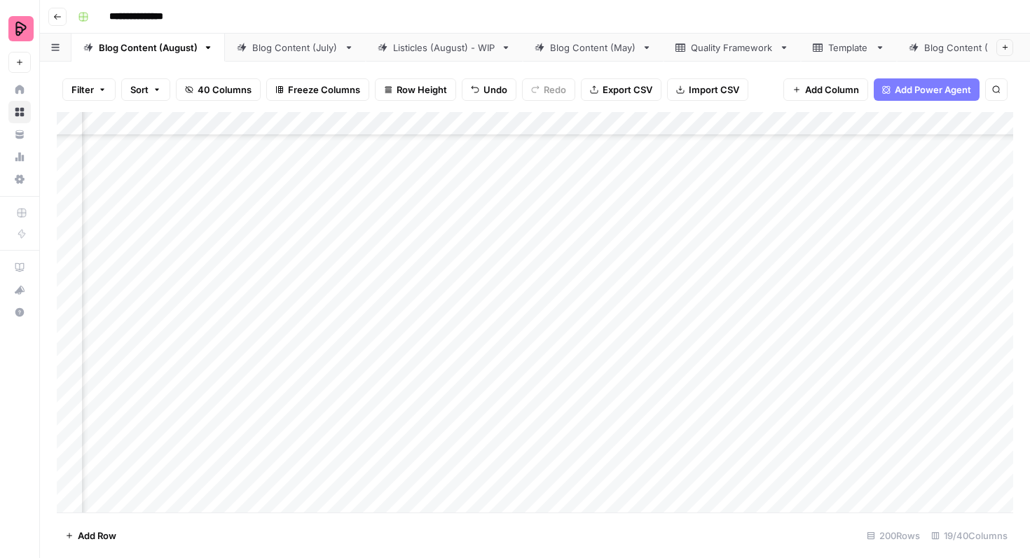
click at [490, 188] on div "Add Column" at bounding box center [535, 312] width 956 height 401
click at [490, 181] on div "Add Column" at bounding box center [535, 312] width 956 height 401
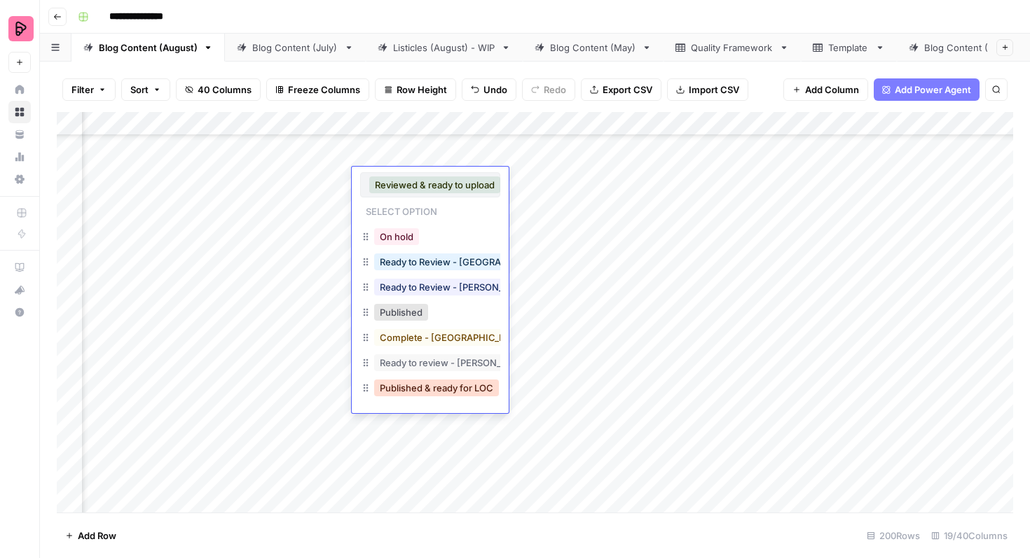
click at [453, 385] on button "Published & ready for LOC" at bounding box center [436, 388] width 125 height 17
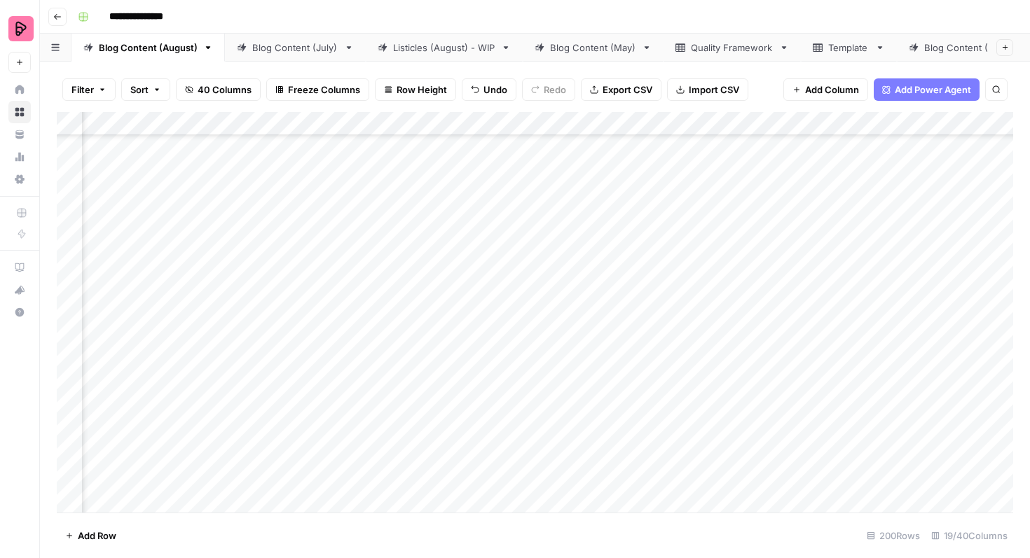
scroll to position [1052, 586]
click at [69, 305] on div "Add Column" at bounding box center [535, 312] width 956 height 401
click at [70, 242] on div "Add Column" at bounding box center [535, 312] width 956 height 401
click at [69, 280] on div "Add Column" at bounding box center [535, 312] width 956 height 401
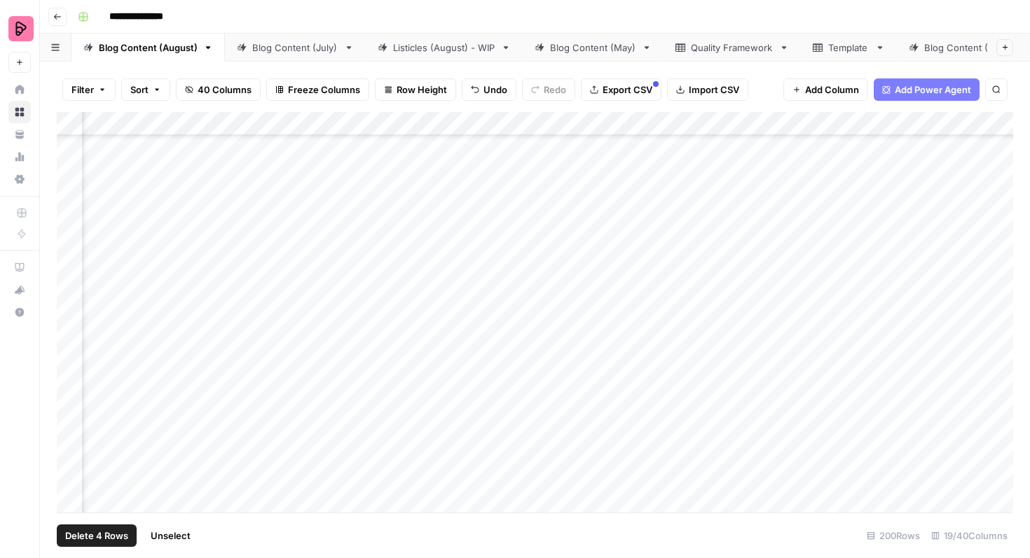
click at [74, 174] on div "Add Column" at bounding box center [535, 312] width 956 height 401
click at [75, 319] on div "Add Column" at bounding box center [535, 312] width 956 height 401
click at [75, 354] on div "Add Column" at bounding box center [535, 312] width 956 height 401
click at [74, 246] on div "Add Column" at bounding box center [535, 312] width 956 height 401
click at [73, 315] on div "Add Column" at bounding box center [535, 312] width 956 height 401
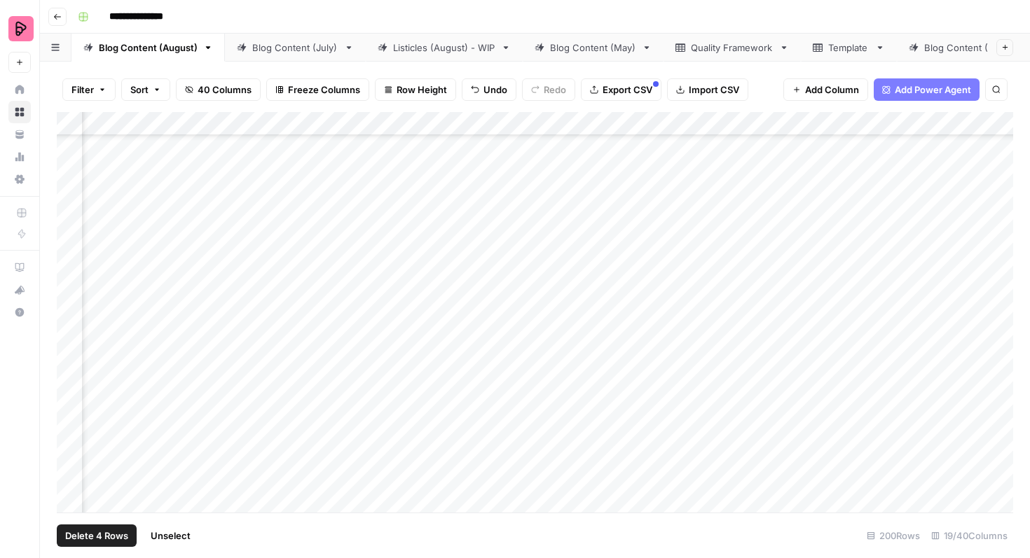
scroll to position [1267, 586]
click at [76, 342] on div "Add Column" at bounding box center [535, 312] width 956 height 401
click at [71, 406] on div "Add Column" at bounding box center [535, 312] width 956 height 401
click at [73, 333] on div "Add Column" at bounding box center [535, 312] width 956 height 401
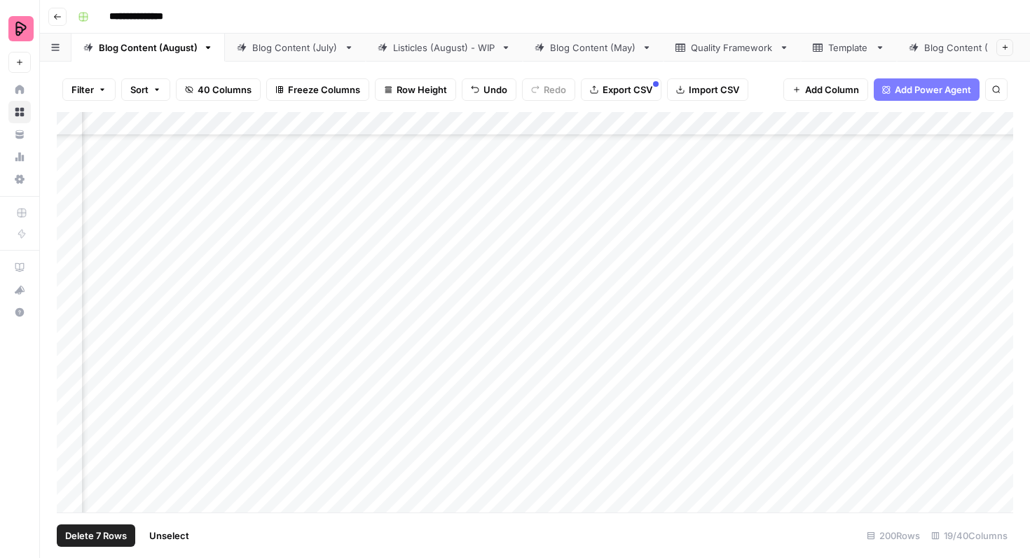
click at [70, 229] on div "Add Column" at bounding box center [535, 312] width 956 height 401
click at [73, 298] on div "Add Column" at bounding box center [535, 312] width 956 height 401
click at [73, 258] on div "Add Column" at bounding box center [535, 312] width 956 height 401
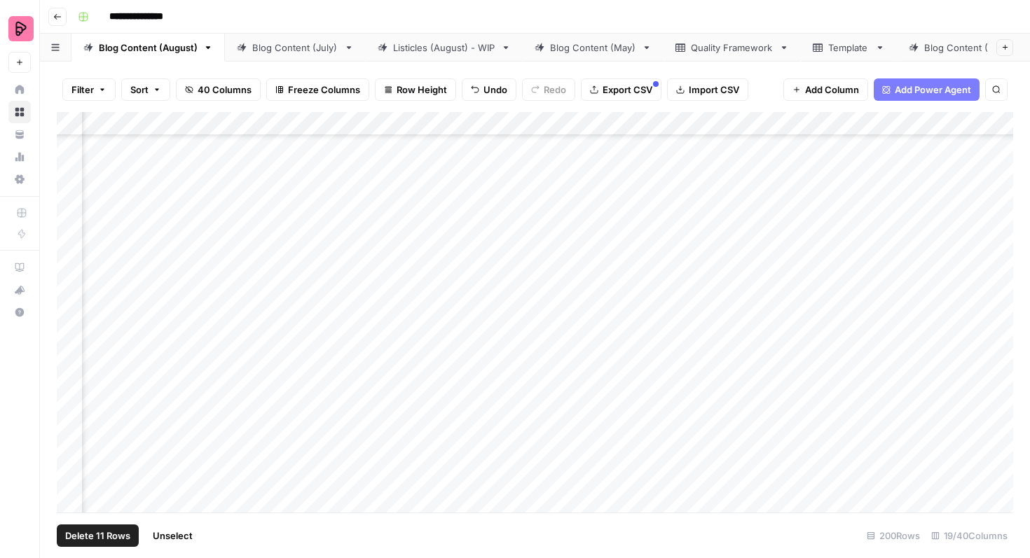
click at [73, 312] on div "Add Column" at bounding box center [535, 312] width 956 height 401
click at [71, 206] on div "Add Column" at bounding box center [535, 312] width 956 height 401
click at [71, 301] on div "Add Column" at bounding box center [535, 312] width 956 height 401
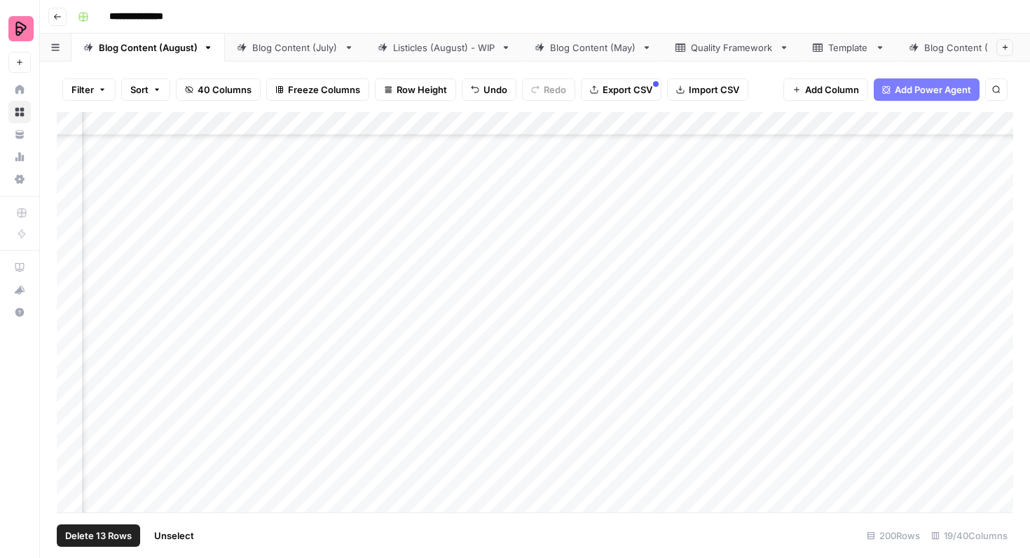
click at [74, 226] on div "Add Column" at bounding box center [535, 312] width 956 height 401
click at [71, 349] on div "Add Column" at bounding box center [535, 312] width 956 height 401
click at [69, 307] on div "Add Column" at bounding box center [535, 312] width 956 height 401
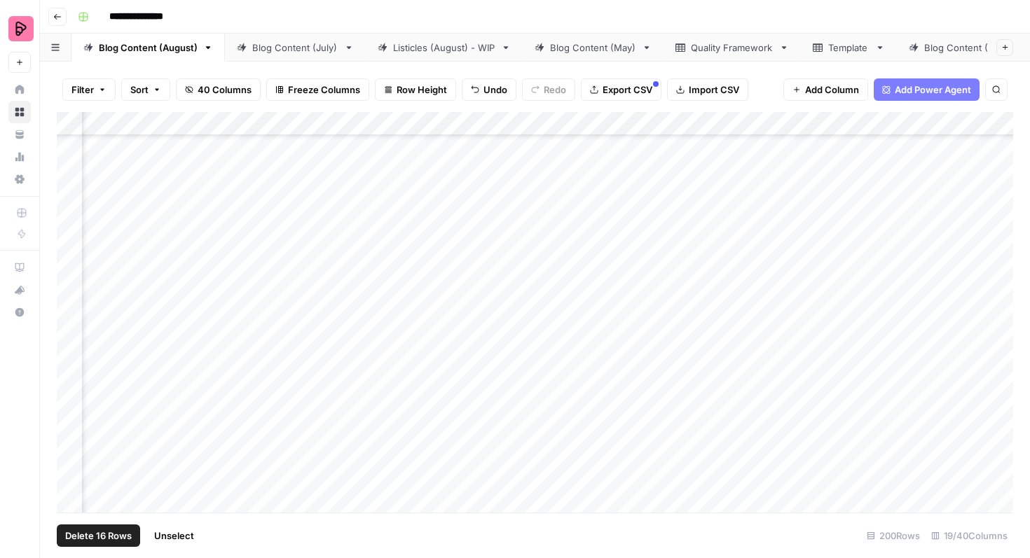
click at [71, 321] on div "Add Column" at bounding box center [535, 312] width 956 height 401
click at [71, 208] on div "Add Column" at bounding box center [535, 312] width 956 height 401
click at [68, 278] on div "Add Column" at bounding box center [535, 312] width 956 height 401
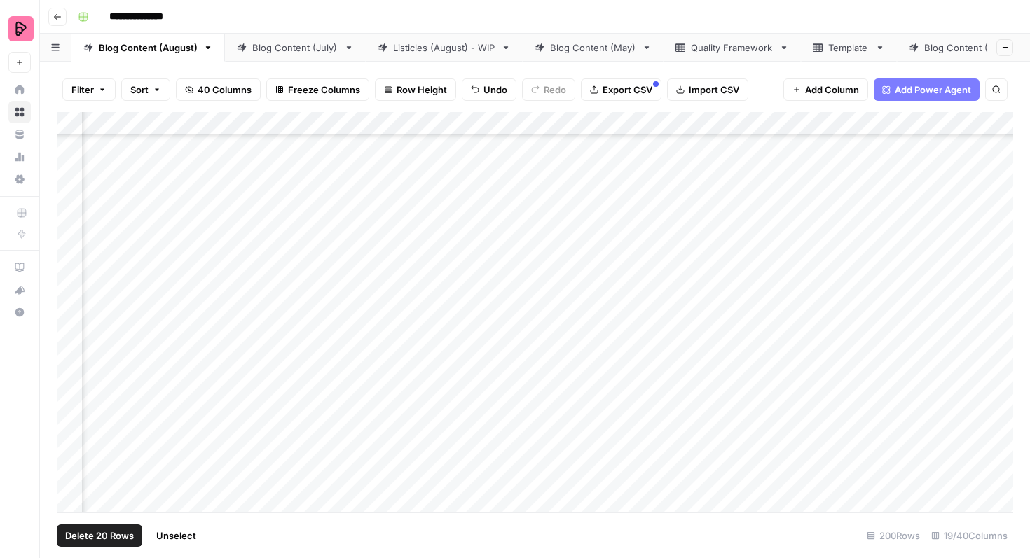
click at [70, 287] on div "Add Column" at bounding box center [535, 312] width 956 height 401
click at [70, 301] on div "Add Column" at bounding box center [535, 312] width 956 height 401
click at [71, 266] on div "Add Column" at bounding box center [535, 312] width 956 height 401
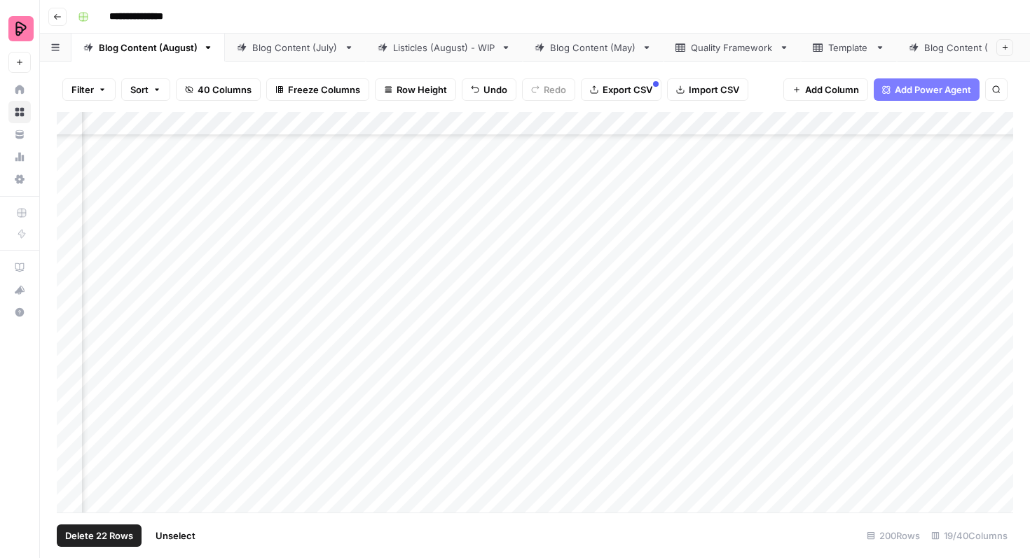
click at [77, 337] on div "Add Column" at bounding box center [535, 312] width 956 height 401
click at [70, 297] on div "Add Column" at bounding box center [535, 312] width 956 height 401
click at [72, 361] on div "Add Column" at bounding box center [535, 312] width 956 height 401
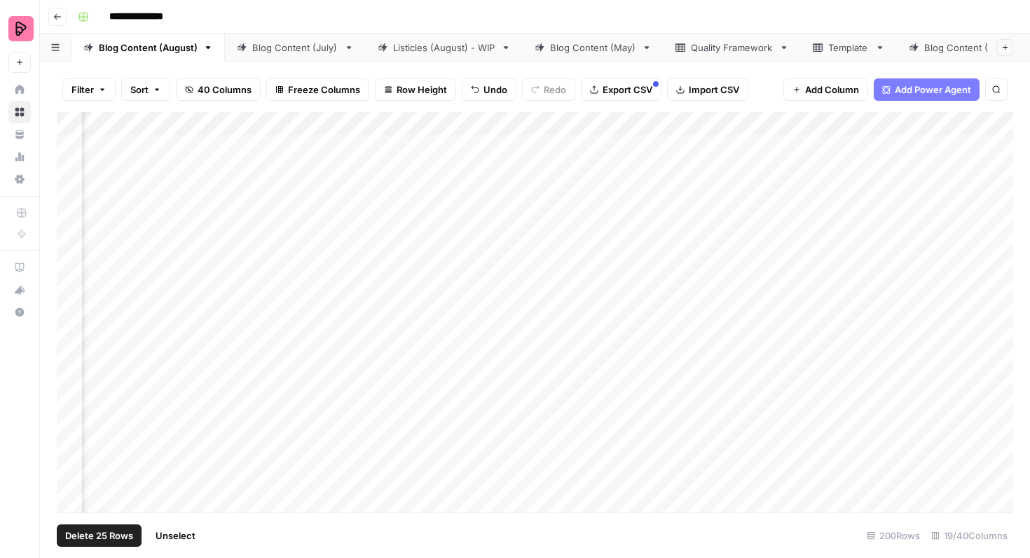
click at [73, 335] on div "Add Column" at bounding box center [535, 312] width 956 height 401
click at [73, 230] on div "Add Column" at bounding box center [535, 312] width 956 height 401
click at [72, 297] on div "Add Column" at bounding box center [535, 312] width 956 height 401
click at [71, 266] on div "Add Column" at bounding box center [535, 312] width 956 height 401
click at [70, 155] on div "Add Column" at bounding box center [535, 312] width 956 height 401
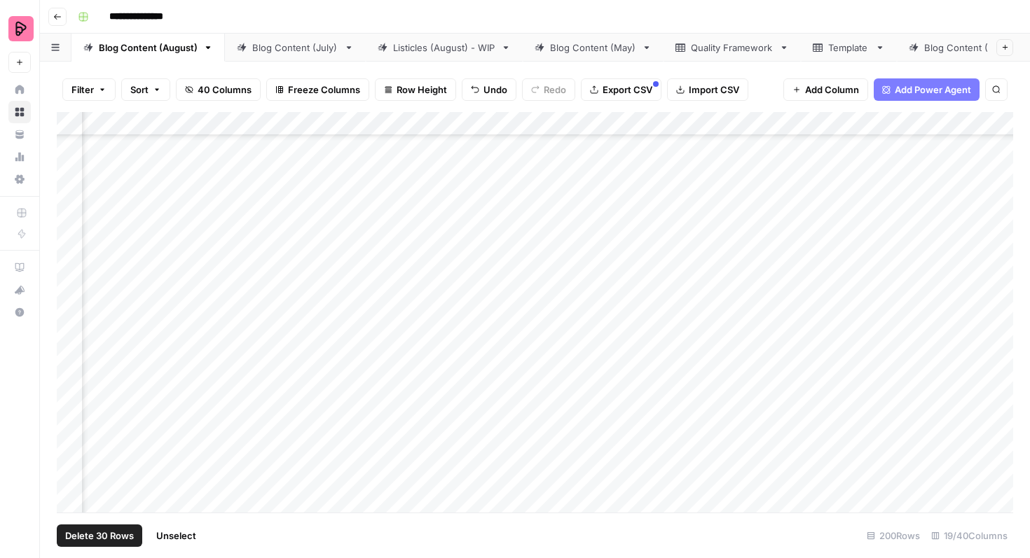
scroll to position [1637, 314]
click at [195, 532] on span "Unselect" at bounding box center [176, 536] width 40 height 14
click at [628, 215] on div "Add Column" at bounding box center [535, 312] width 956 height 401
click at [623, 254] on div "Add Column" at bounding box center [535, 312] width 956 height 401
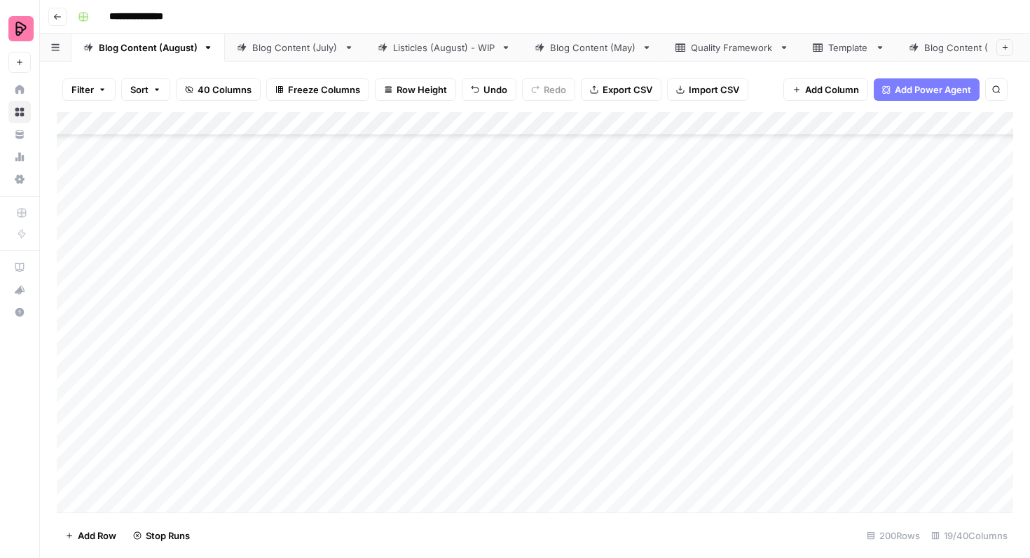
click at [622, 294] on div "Add Column" at bounding box center [535, 312] width 956 height 401
click at [625, 326] on div "Add Column" at bounding box center [535, 312] width 956 height 401
click at [623, 362] on div "Add Column" at bounding box center [535, 312] width 956 height 401
